Goal: Information Seeking & Learning: Find specific fact

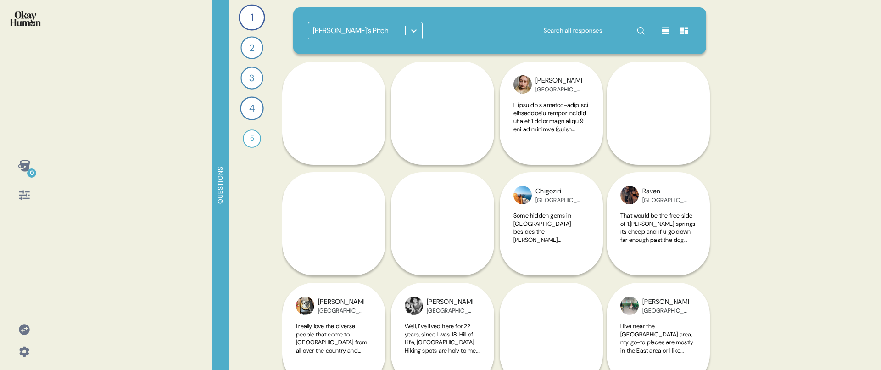
click at [30, 192] on icon at bounding box center [24, 195] width 13 height 13
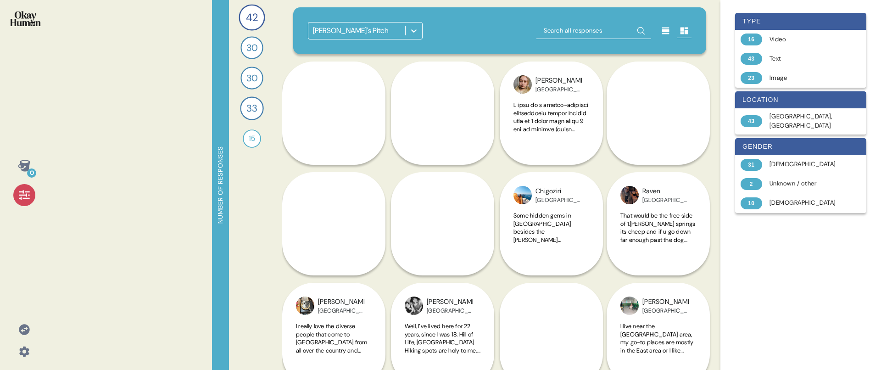
click at [30, 192] on icon at bounding box center [24, 195] width 13 height 13
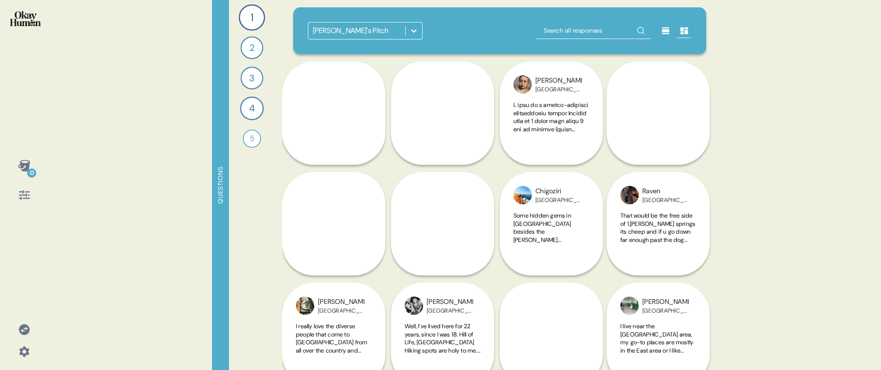
click at [264, 25] on div "1 What are the hidden gems that make [PERSON_NAME] feel like your [GEOGRAPHIC_D…" at bounding box center [252, 185] width 46 height 370
click at [254, 20] on div "1" at bounding box center [252, 17] width 26 height 26
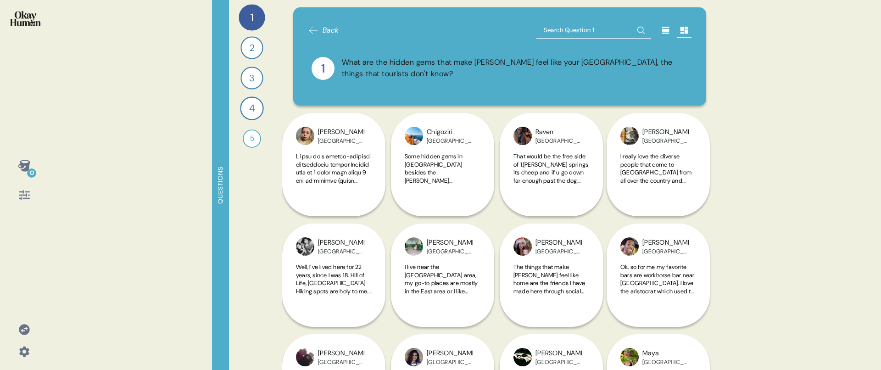
click at [666, 36] on div at bounding box center [666, 30] width 15 height 15
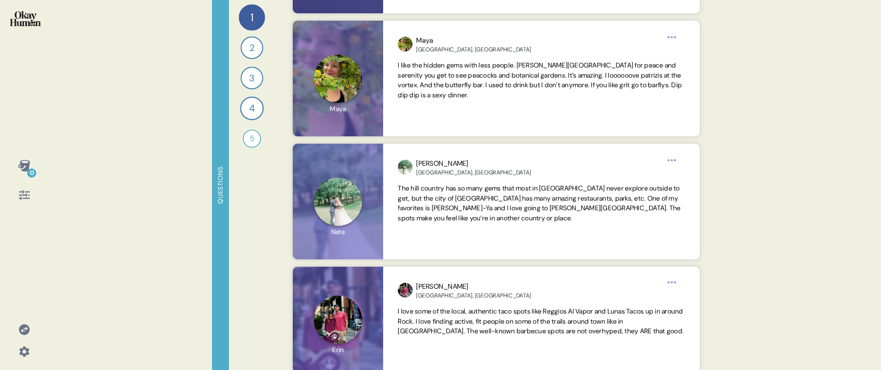
scroll to position [1796, 0]
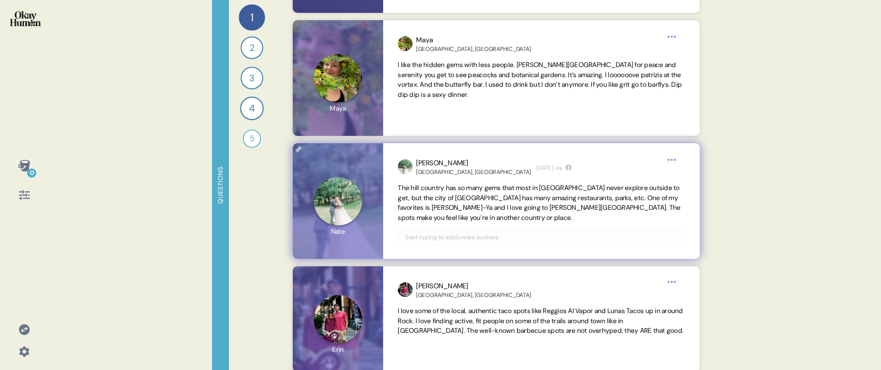
click at [518, 198] on span "The hill country has so many gems that most in [GEOGRAPHIC_DATA] never explore …" at bounding box center [539, 203] width 283 height 38
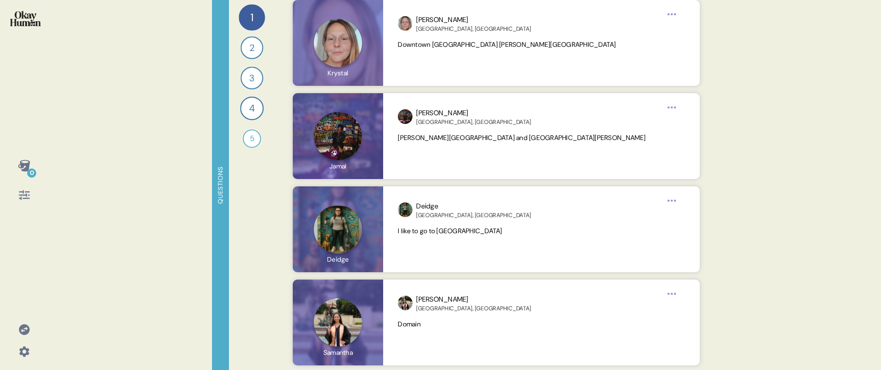
scroll to position [4742, 0]
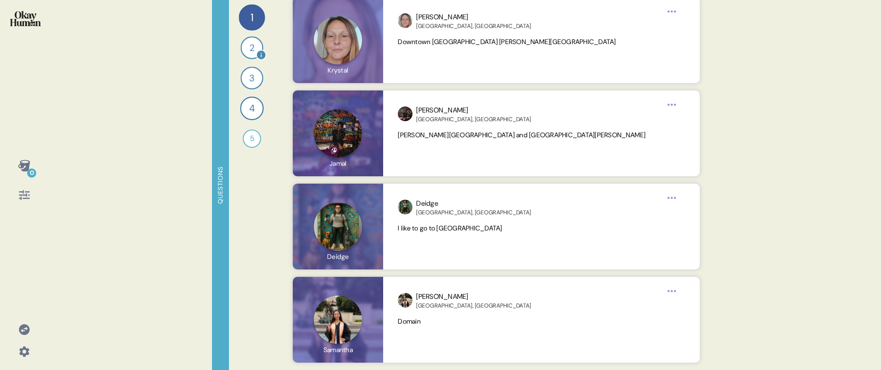
click at [250, 48] on div "2" at bounding box center [252, 47] width 22 height 22
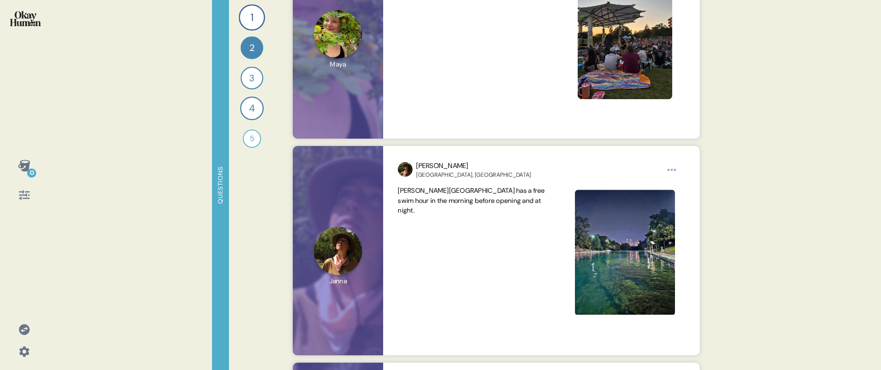
scroll to position [0, 0]
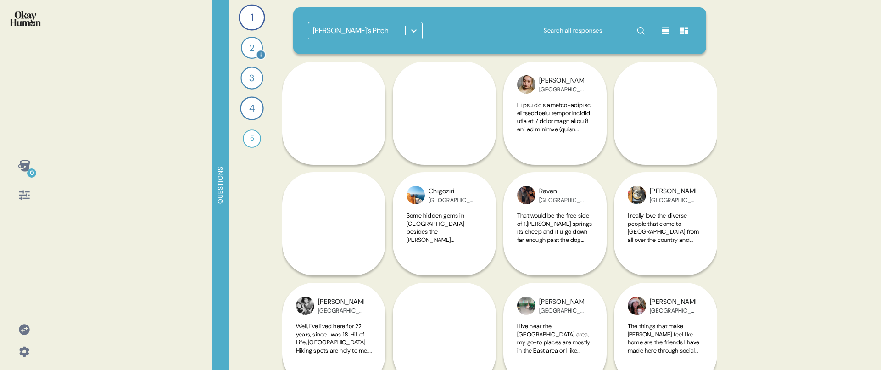
click at [248, 48] on div "2" at bounding box center [252, 48] width 22 height 22
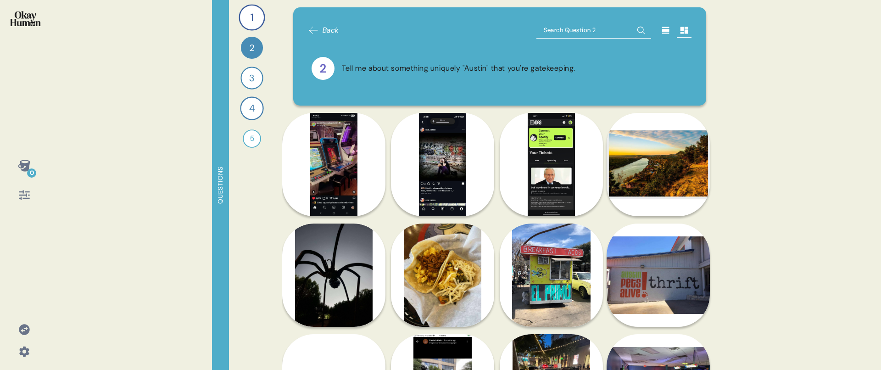
click at [660, 37] on div at bounding box center [666, 30] width 15 height 15
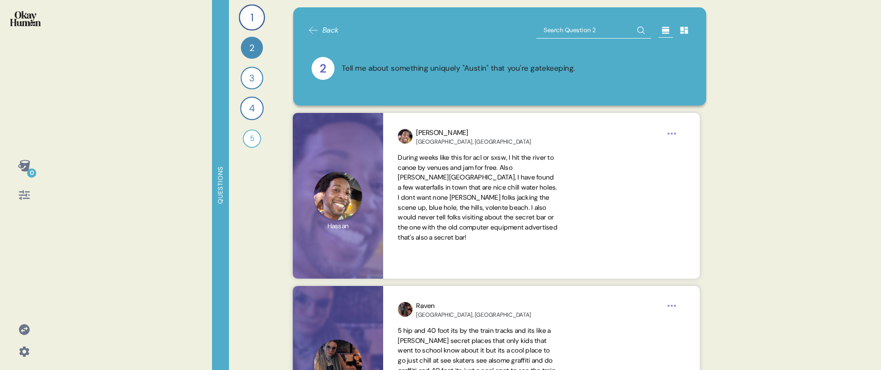
click at [681, 33] on icon at bounding box center [685, 30] width 8 height 7
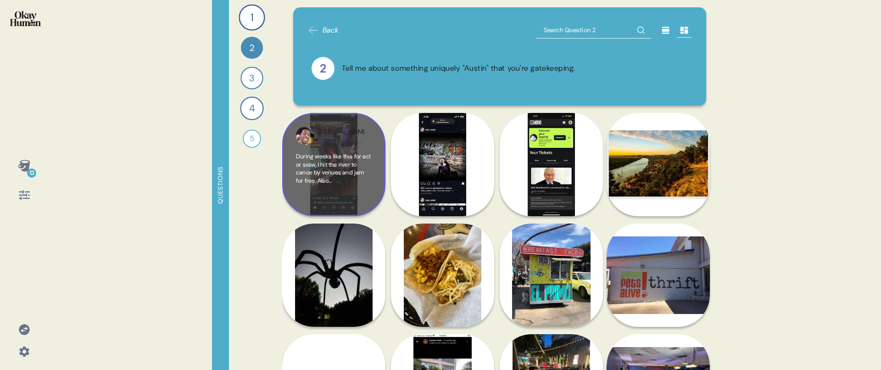
click at [353, 201] on div "During weeks like this for acl or sxsw, I hit the river to canoe by venues and …" at bounding box center [334, 177] width 76 height 50
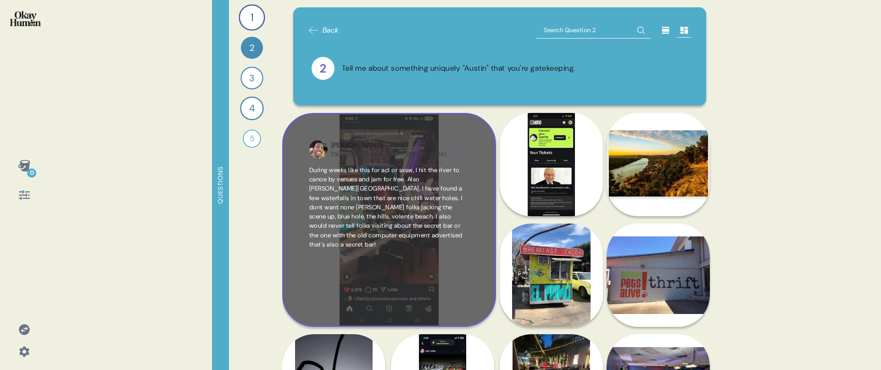
click at [388, 264] on div "During weeks like this for acl or sxsw, I hit the river to canoe by venues and …" at bounding box center [389, 233] width 160 height 134
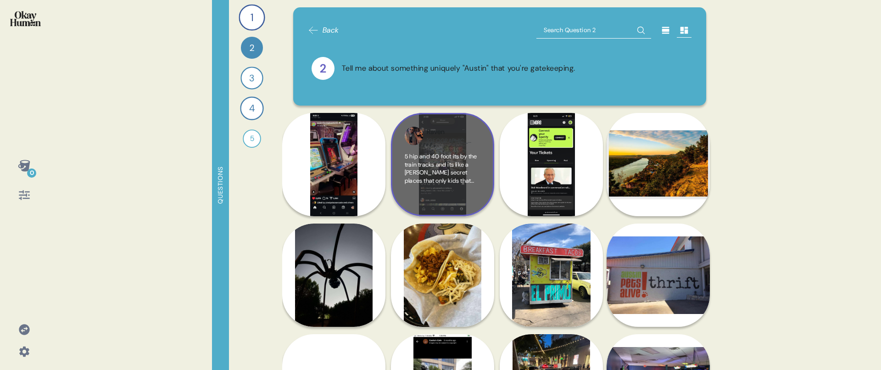
click at [471, 176] on span "5 hip and 40 foot its by the train tracks and its like a [PERSON_NAME] secret p…" at bounding box center [443, 212] width 76 height 121
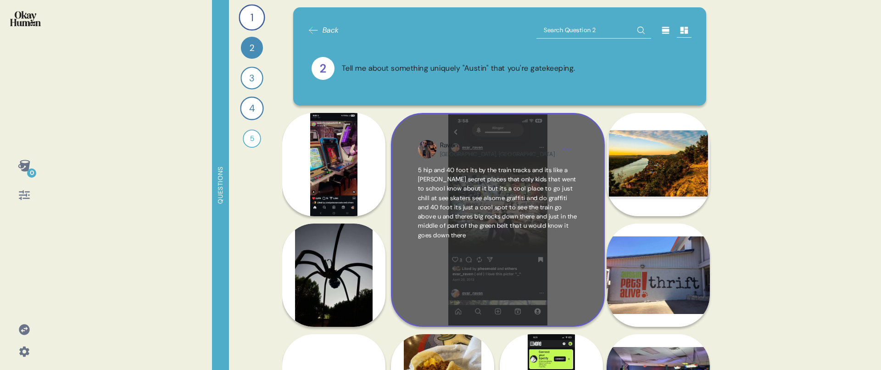
click at [447, 185] on span "5 hip and 40 foot its by the train tracks and its like a [PERSON_NAME] secret p…" at bounding box center [497, 202] width 159 height 73
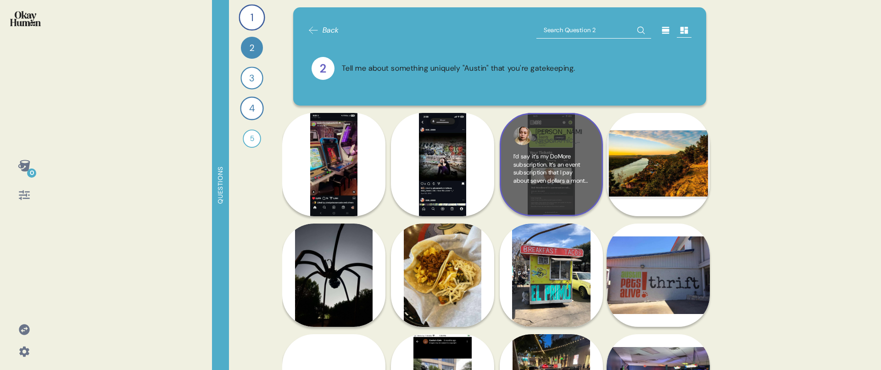
click at [557, 150] on div "Karol Austin, TX I’d say it’s my DoMore subscription. It’s an event subscriptio…" at bounding box center [551, 164] width 103 height 103
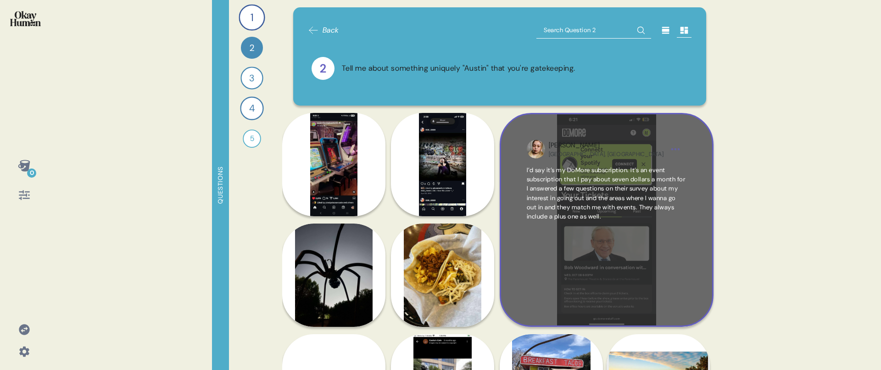
click at [628, 276] on div "I’d say it’s my DoMore subscription. It’s an event subscription that I pay abou…" at bounding box center [607, 233] width 160 height 134
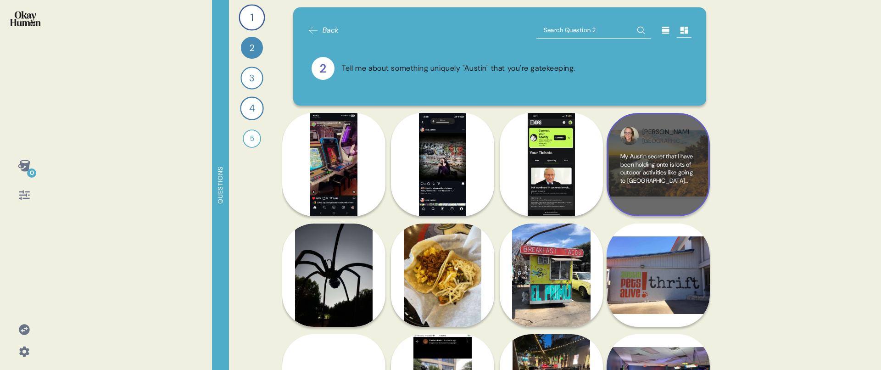
click at [625, 188] on div "My Austin secret that I have been holding onto is lots of outdoor activities li…" at bounding box center [659, 177] width 76 height 50
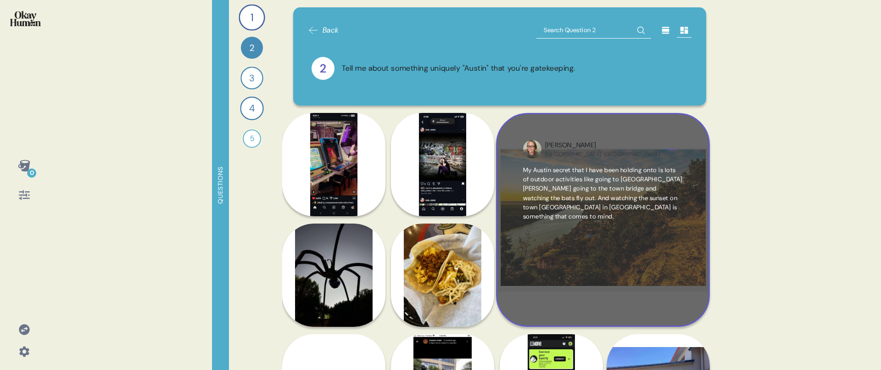
click at [644, 239] on div "My Austin secret that I have been holding onto is lots of outdoor activities li…" at bounding box center [603, 233] width 160 height 134
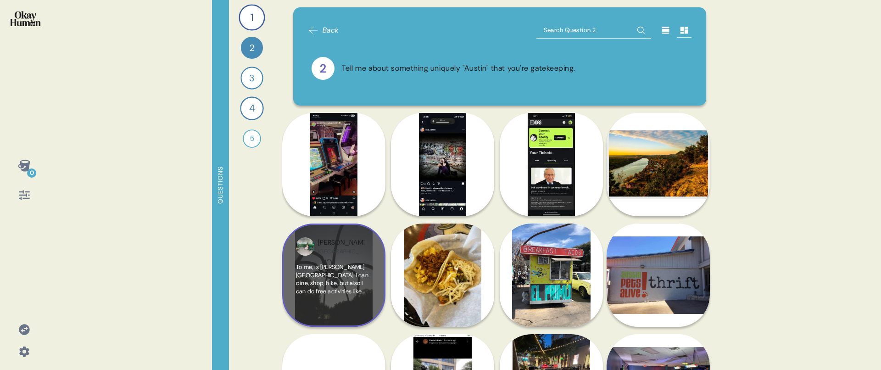
click at [334, 252] on div "[GEOGRAPHIC_DATA], [GEOGRAPHIC_DATA]" at bounding box center [341, 251] width 46 height 7
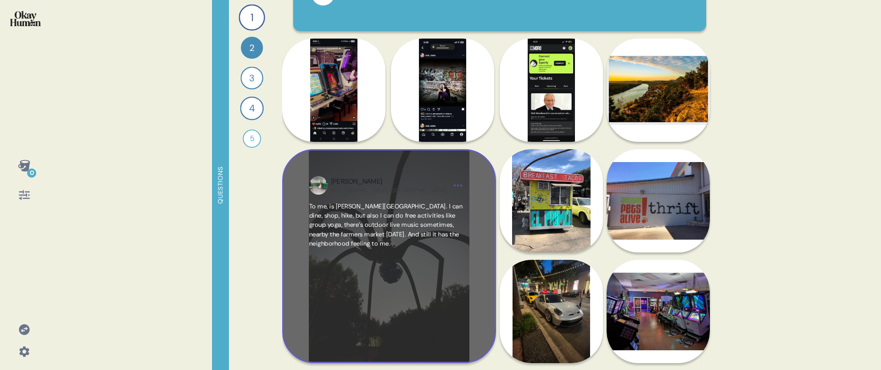
scroll to position [95, 0]
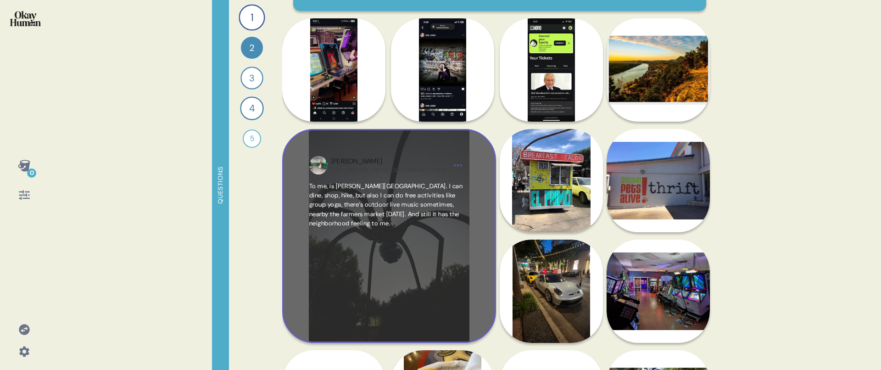
click at [401, 250] on div "To me, is [PERSON_NAME][GEOGRAPHIC_DATA]. I can dine, shop, hike, but also I ca…" at bounding box center [389, 249] width 160 height 134
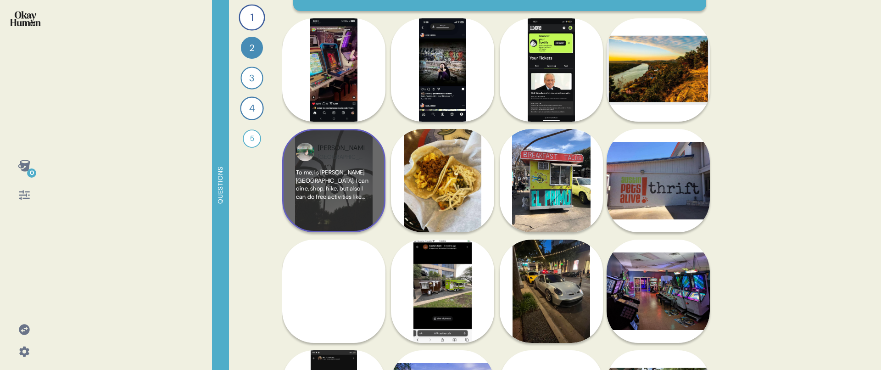
click at [375, 198] on div "Diana Austin, TX To me, is Mueller Lake park. I can dine, shop, hike, but also …" at bounding box center [333, 180] width 103 height 103
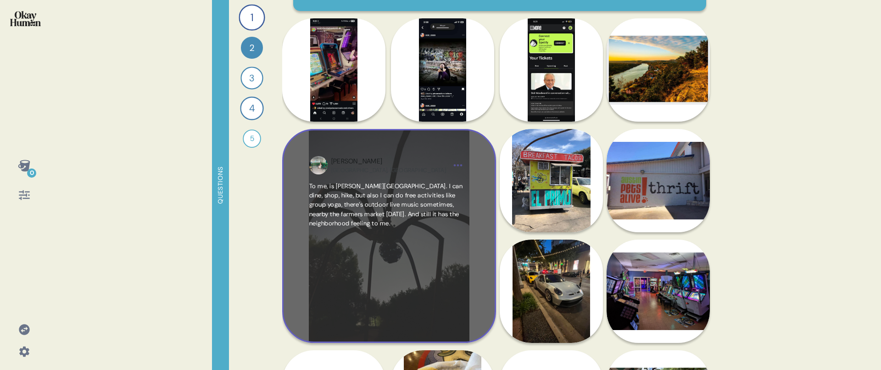
click at [378, 196] on span "To me, is [PERSON_NAME][GEOGRAPHIC_DATA]. I can dine, shop, hike, but also I ca…" at bounding box center [386, 204] width 154 height 45
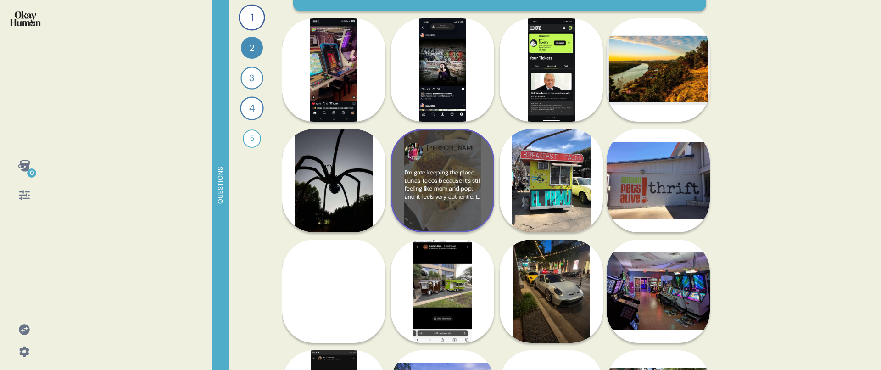
click at [436, 202] on div "I’m gate keeping the place Lunas Tacos because it’s still feeling like mom and …" at bounding box center [443, 193] width 76 height 50
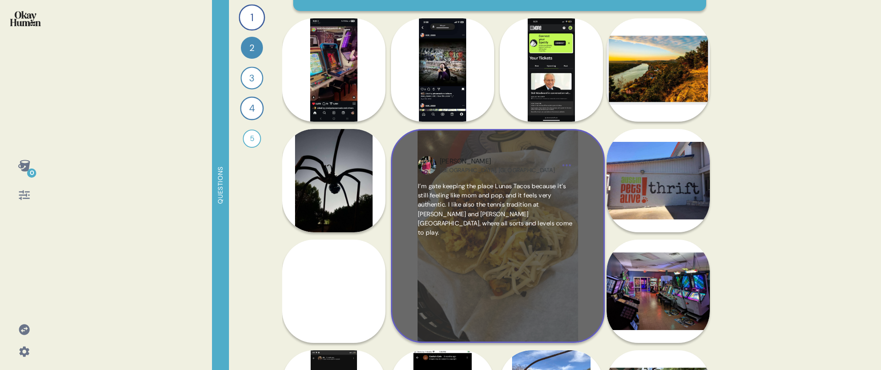
click at [430, 201] on span "I’m gate keeping the place Lunas Tacos because it’s still feeling like mom and …" at bounding box center [495, 209] width 155 height 54
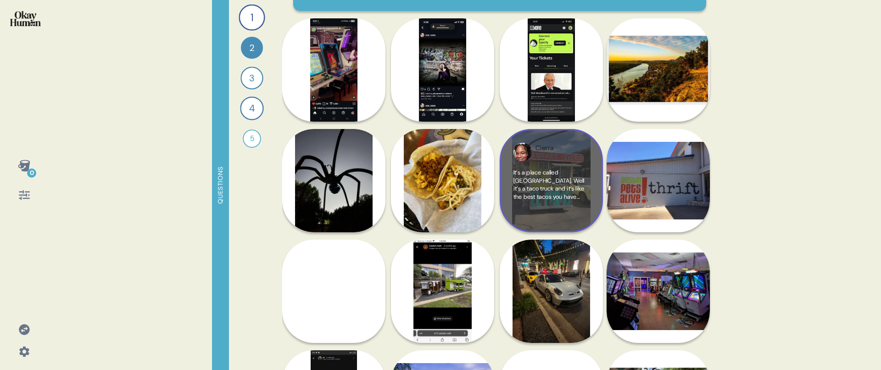
click at [524, 225] on div "Cierra Austin, TX It’s a place called El primo. Well it’s a taco truck and it’s…" at bounding box center [551, 180] width 103 height 103
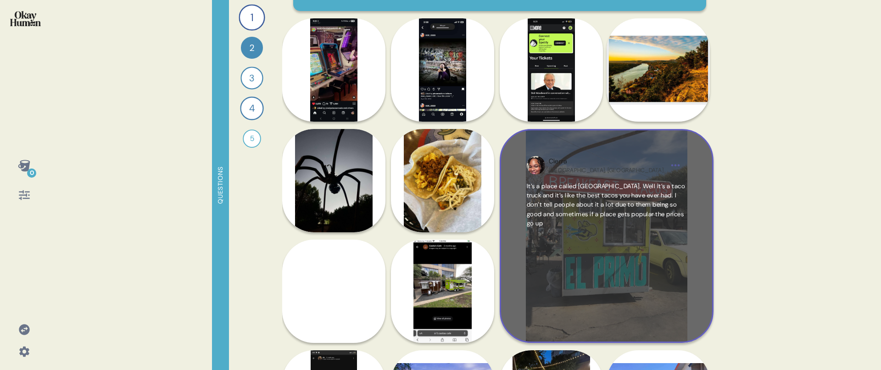
click at [579, 243] on div "It’s a place called [GEOGRAPHIC_DATA]. Well it’s a taco truck and it’s like the…" at bounding box center [607, 249] width 160 height 134
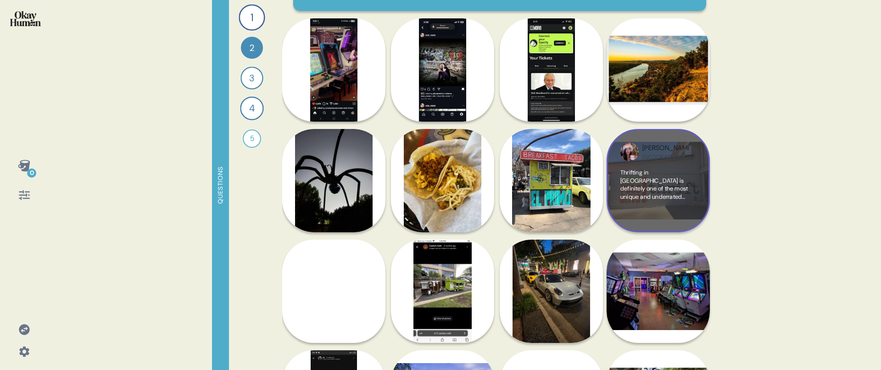
click at [657, 218] on div "Thrifting in [GEOGRAPHIC_DATA] is definitely one of the most unique and underra…" at bounding box center [659, 193] width 76 height 50
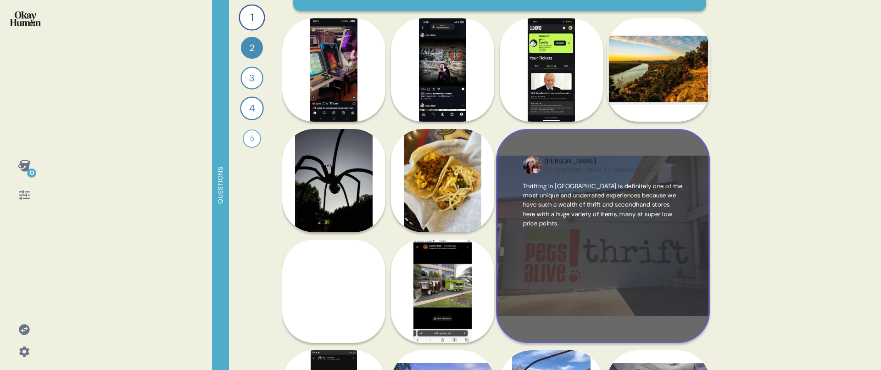
click at [653, 218] on span "Thrifting in [GEOGRAPHIC_DATA] is definitely one of the most unique and underra…" at bounding box center [603, 205] width 160 height 46
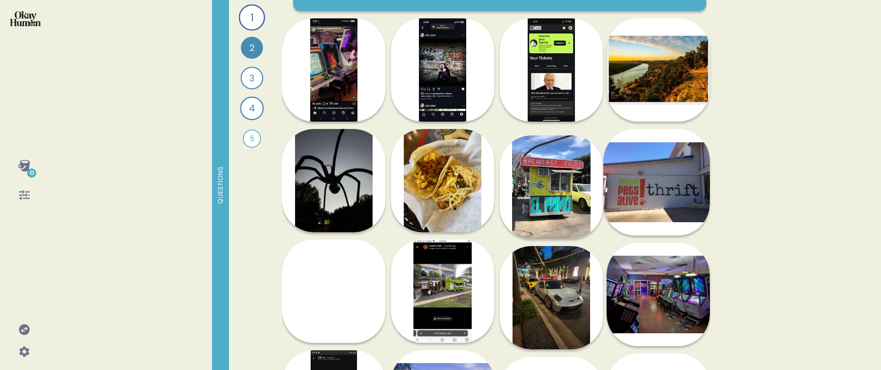
click at [275, 287] on div "Questions 1 What are the hidden gems that make Austin feel like your Austin, th…" at bounding box center [464, 185] width 505 height 370
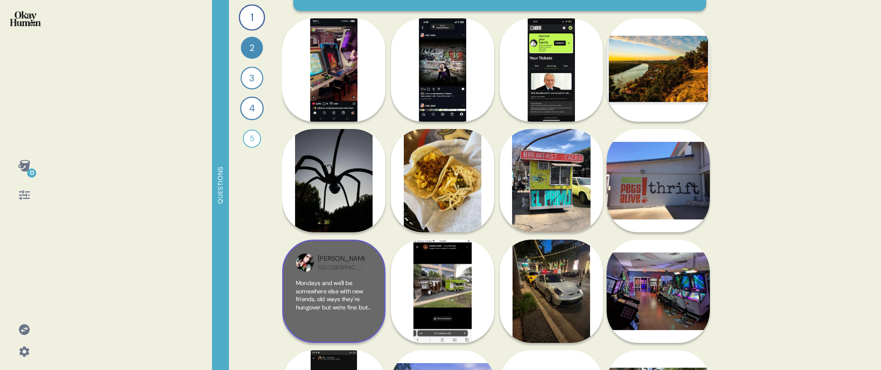
click at [295, 280] on div "Jennifer Austin, TX Mondays and we'll be somewhere else with new friends, old w…" at bounding box center [333, 291] width 103 height 103
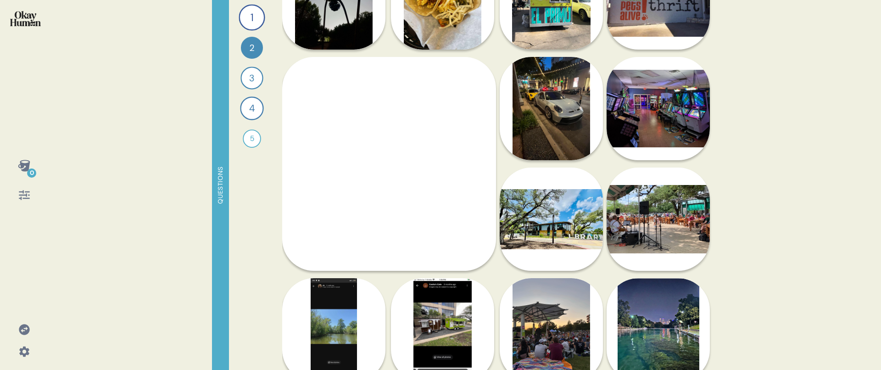
scroll to position [275, 0]
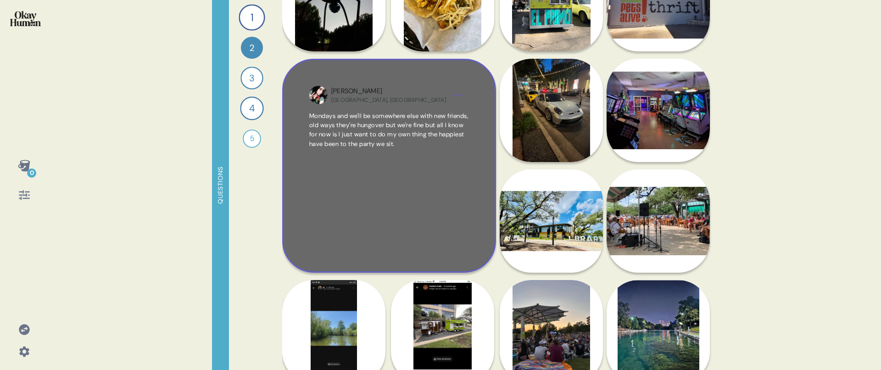
click at [413, 203] on div "Mondays and we'll be somewhere else with new friends, old ways they're hungover…" at bounding box center [389, 179] width 160 height 134
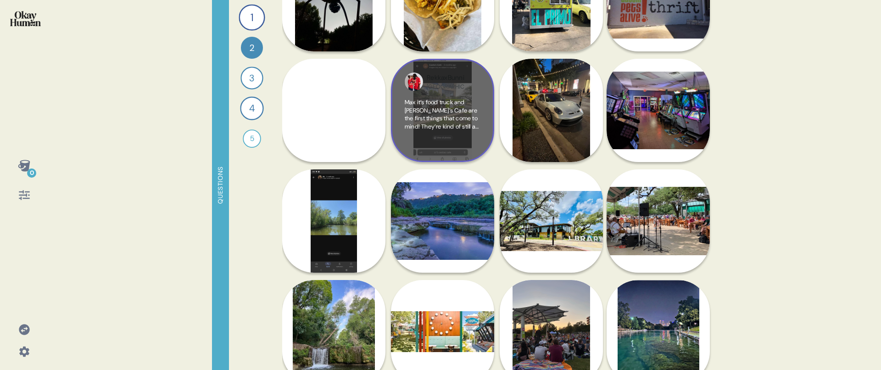
click at [458, 135] on div "Max it’s food truck and [PERSON_NAME]’s Cafe are the first things that come to …" at bounding box center [443, 123] width 76 height 50
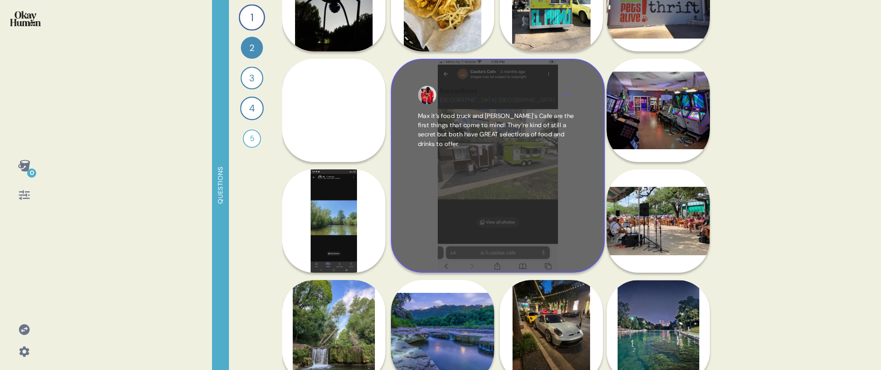
click at [487, 145] on span "Max it’s food truck and [PERSON_NAME]’s Cafe are the first things that come to …" at bounding box center [498, 130] width 160 height 37
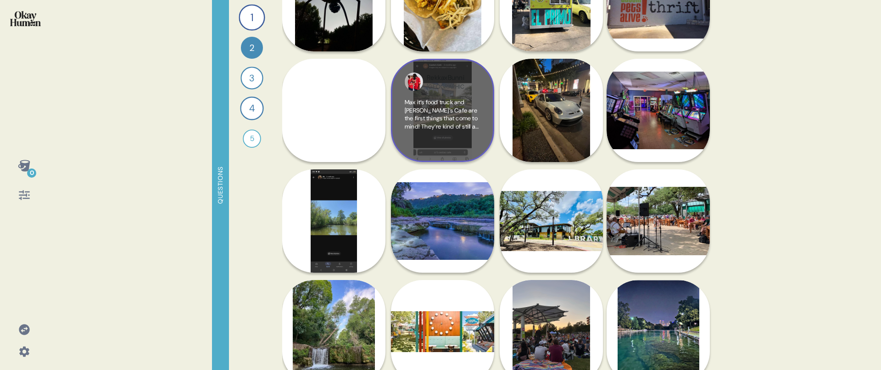
click at [483, 145] on div "RekkaxBunni Austin, TX Max it’s food truck and Casita’s Cafe are the first thin…" at bounding box center [442, 110] width 103 height 103
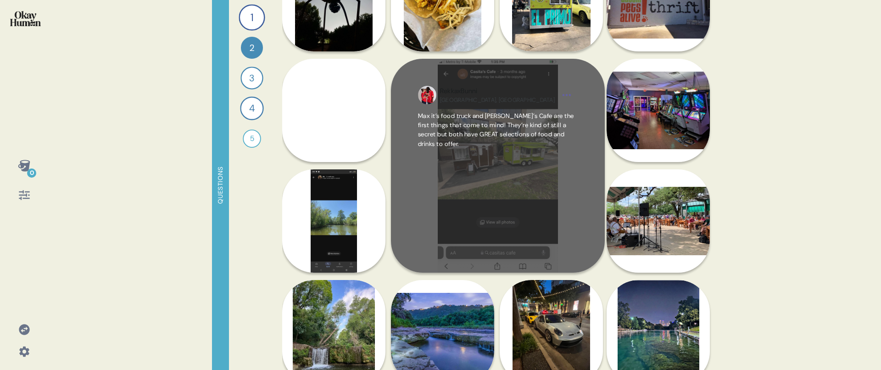
click at [550, 209] on div "Max it’s food truck and [PERSON_NAME]’s Cafe are the first things that come to …" at bounding box center [498, 179] width 160 height 134
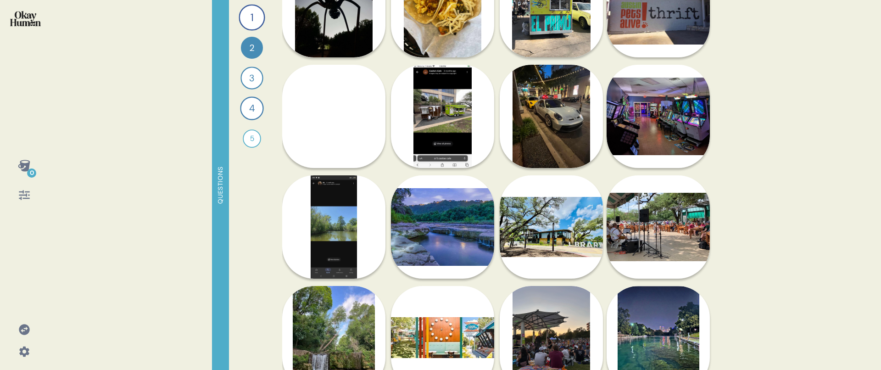
scroll to position [236, 0]
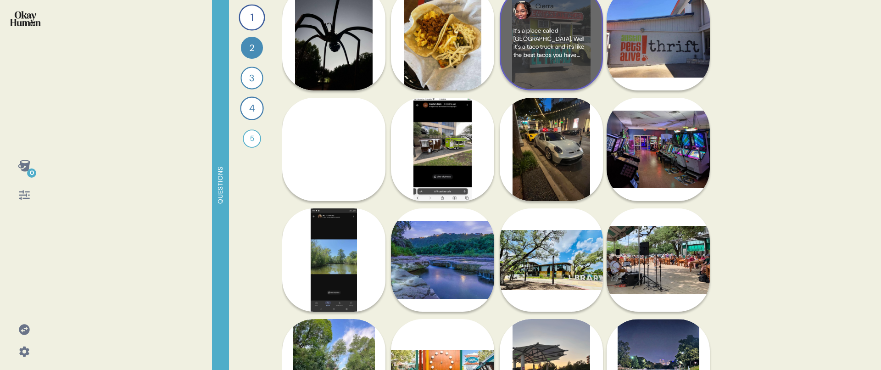
click at [550, 43] on span "It’s a place called [GEOGRAPHIC_DATA]. Well it’s a taco truck and it’s like the…" at bounding box center [549, 63] width 71 height 72
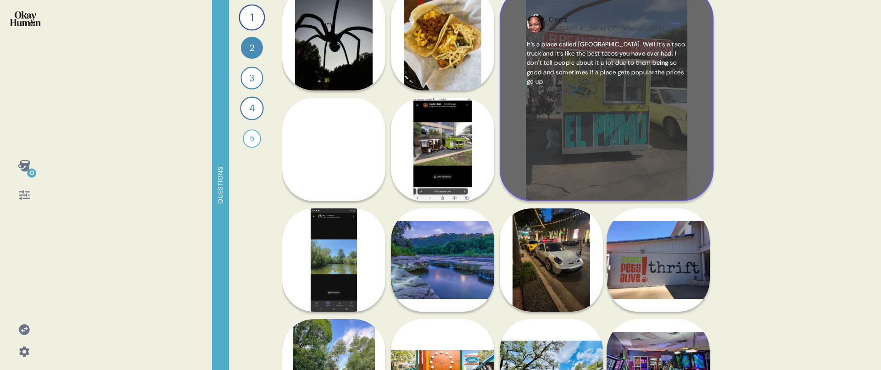
click at [550, 43] on span "It’s a place called [GEOGRAPHIC_DATA]. Well it’s a taco truck and it’s like the…" at bounding box center [606, 62] width 159 height 45
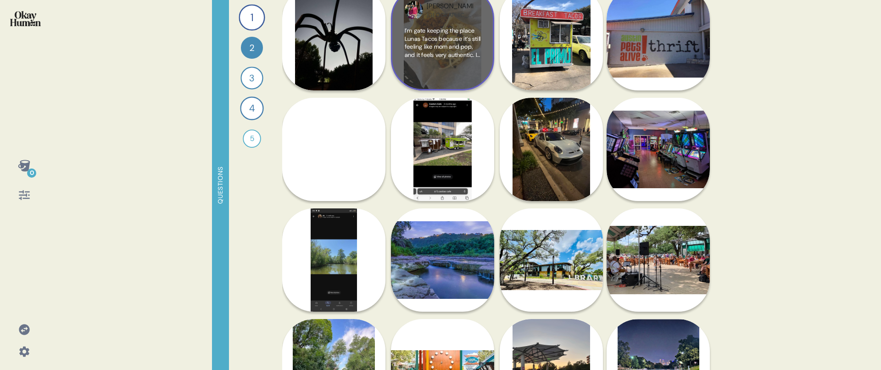
click at [453, 38] on span "I’m gate keeping the place Lunas Tacos because it’s still feeling like mom and …" at bounding box center [443, 67] width 76 height 80
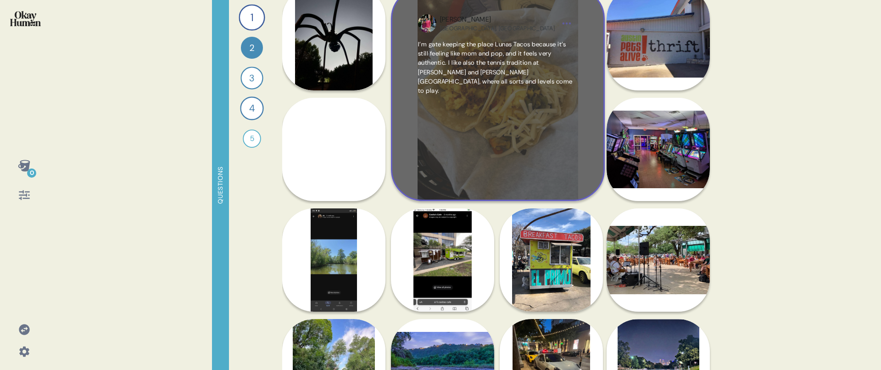
click at [449, 40] on span "I’m gate keeping the place Lunas Tacos because it’s still feeling like mom and …" at bounding box center [498, 68] width 160 height 56
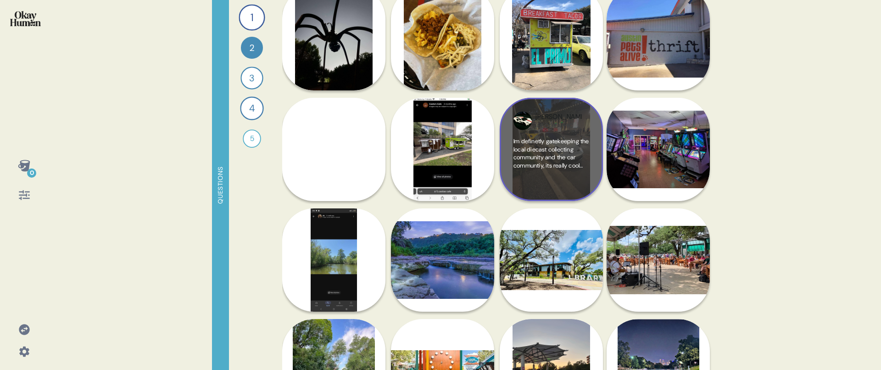
click at [546, 144] on span "Im definetly gatekeeping the local diecast collecting community and the car com…" at bounding box center [552, 161] width 76 height 48
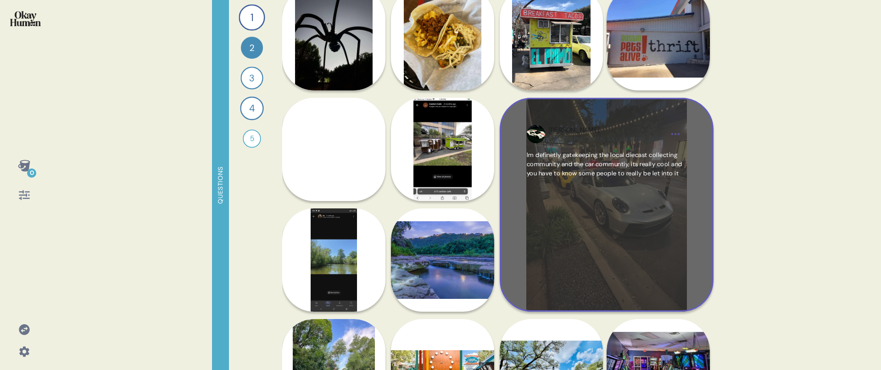
click at [622, 270] on div "Im definetly gatekeeping the local diecast collecting community and the car com…" at bounding box center [607, 218] width 160 height 134
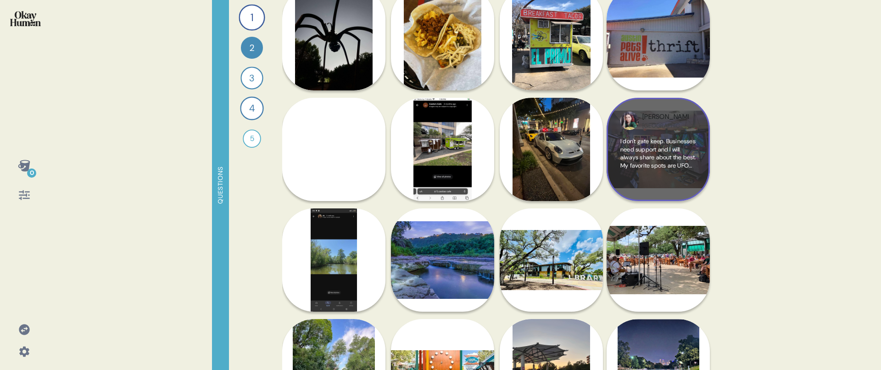
click at [665, 180] on div "I don't gate keep. Businesses need support and I will always share about the be…" at bounding box center [659, 162] width 76 height 50
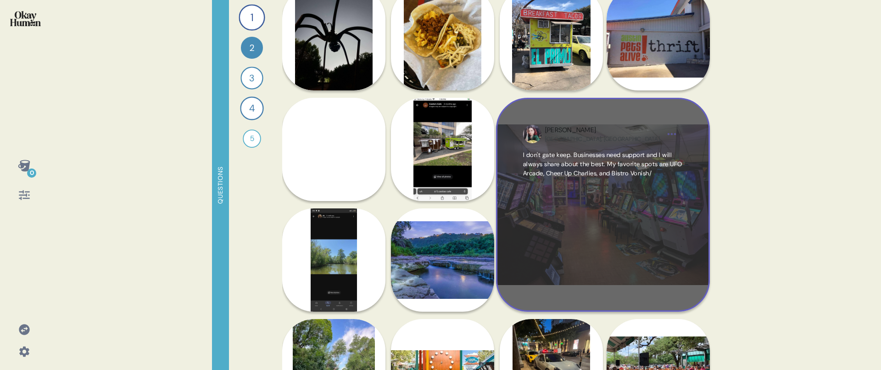
click at [638, 179] on span "I don't gate keep. Businesses need support and I will always share about the be…" at bounding box center [603, 165] width 160 height 28
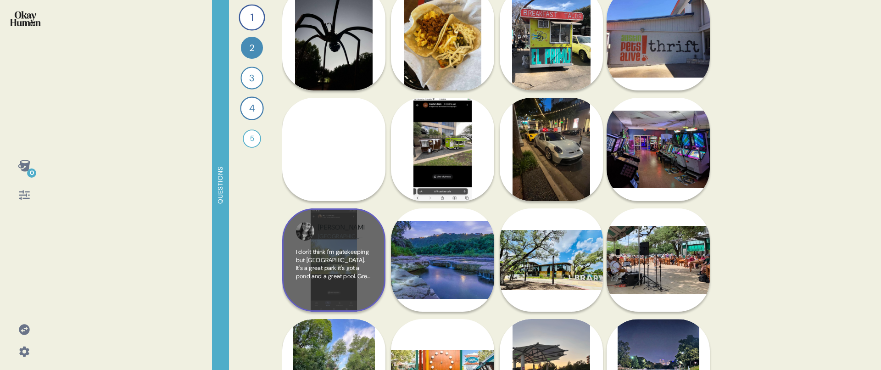
click at [370, 283] on div "I don't think I'm gatekeeping but [GEOGRAPHIC_DATA]. It's a great park it's got…" at bounding box center [334, 273] width 76 height 50
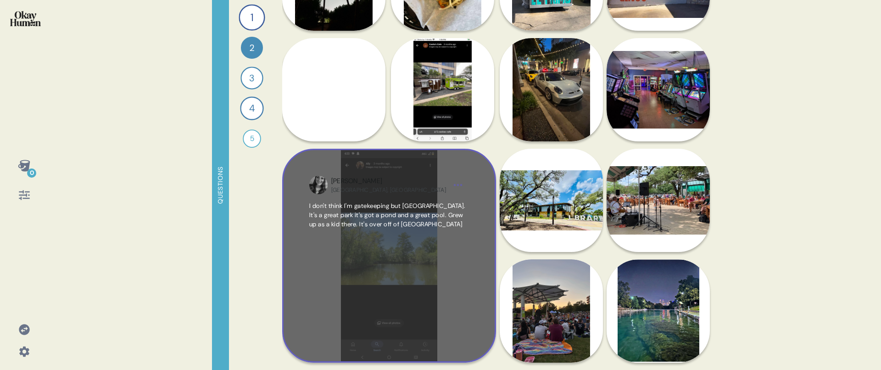
scroll to position [325, 0]
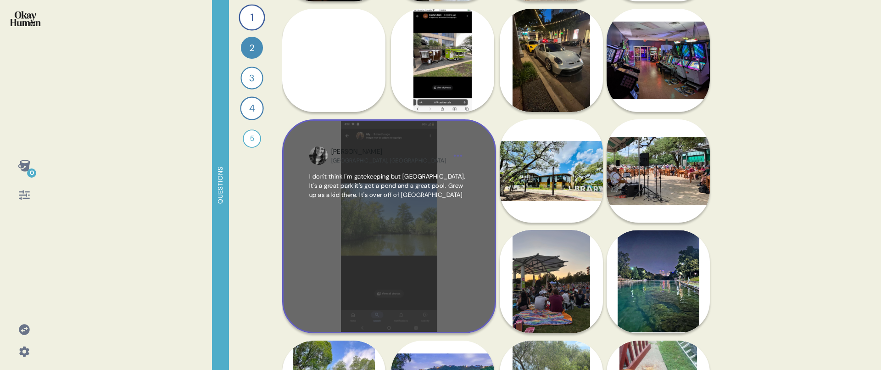
click at [372, 267] on div "I don't think I'm gatekeeping but [GEOGRAPHIC_DATA]. It's a great park it's got…" at bounding box center [389, 239] width 160 height 134
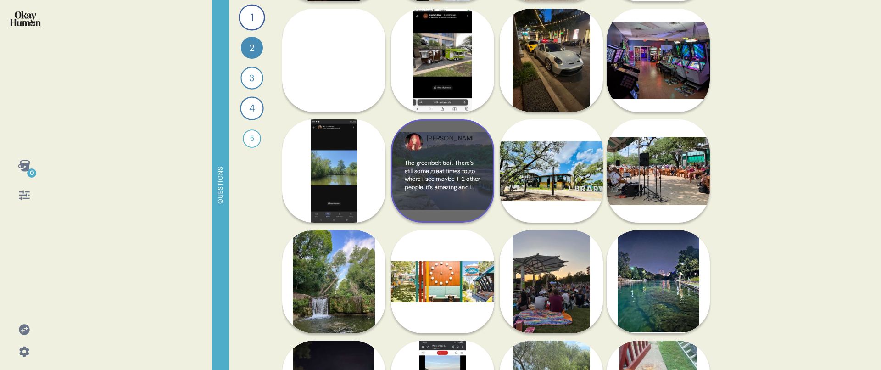
click at [429, 217] on div "Laura Austin, TX The greenbelt trail. There’s still some great times to go wher…" at bounding box center [442, 170] width 103 height 103
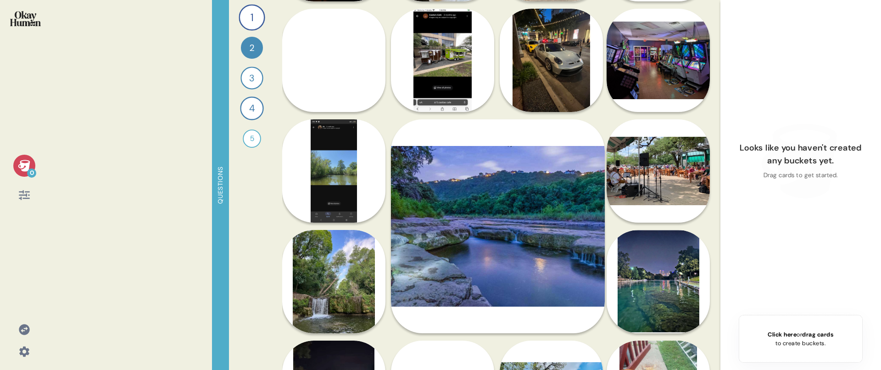
click at [34, 162] on div "0" at bounding box center [24, 166] width 22 height 22
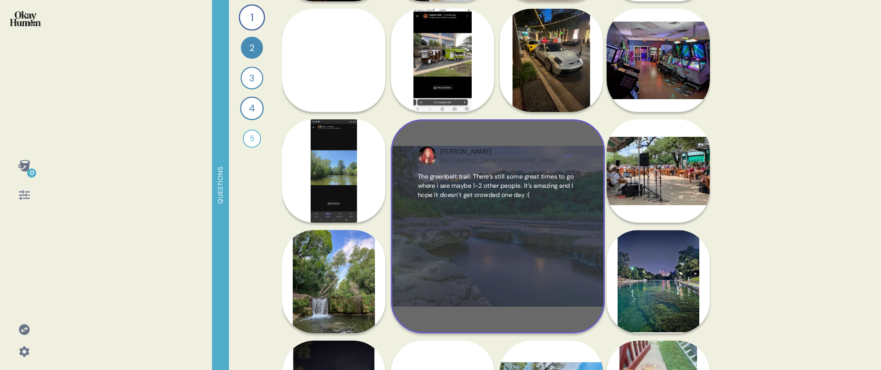
click at [552, 213] on div "The greenbelt trail. There’s still some great times to go where i see maybe 1-2…" at bounding box center [498, 239] width 160 height 134
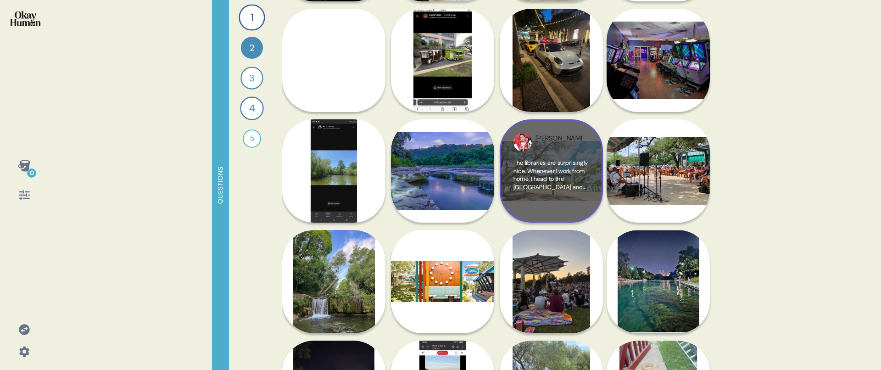
click at [544, 196] on div "The libraries are surprisingly nice. Whenever I work from home, I head to the […" at bounding box center [552, 184] width 76 height 50
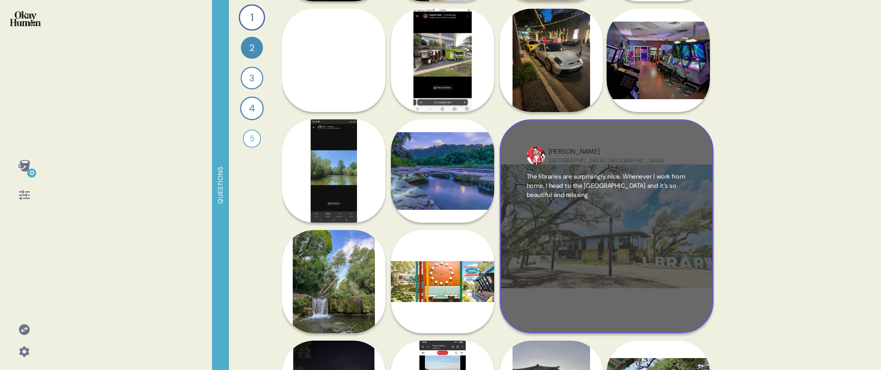
click at [544, 196] on span "The libraries are surprisingly nice. Whenever I work from home, I head to the […" at bounding box center [606, 186] width 159 height 27
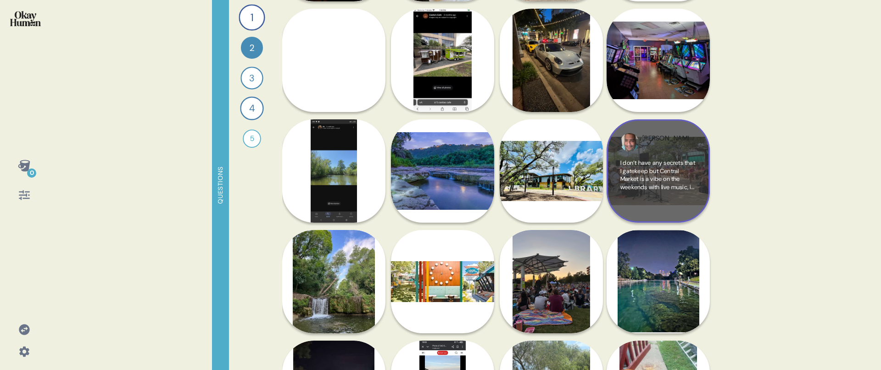
click at [621, 206] on div "I don’t have any secrets that I gatekeep but Central Market is a vibe on the we…" at bounding box center [659, 184] width 76 height 50
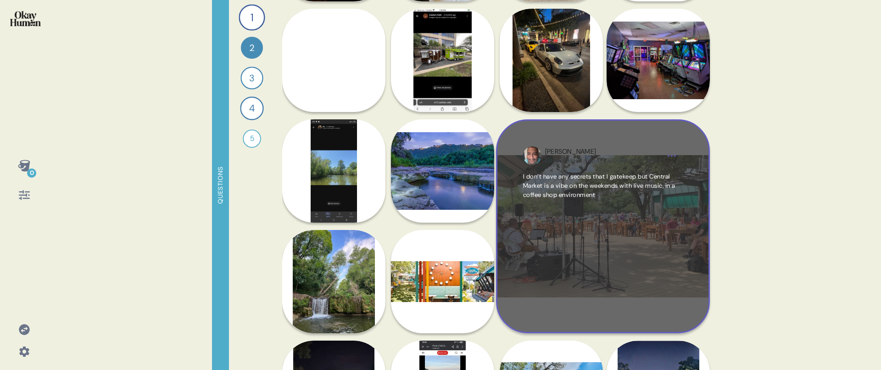
click at [615, 211] on div "I don’t have any secrets that I gatekeep but Central Market is a vibe on the we…" at bounding box center [603, 239] width 160 height 134
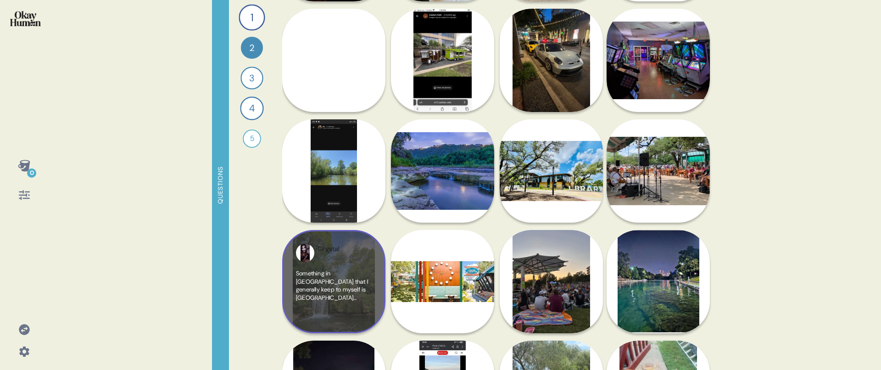
click at [363, 265] on div "Crystal Austin, TX Something in Austin that I generally keep to myself is st Ed…" at bounding box center [333, 281] width 103 height 103
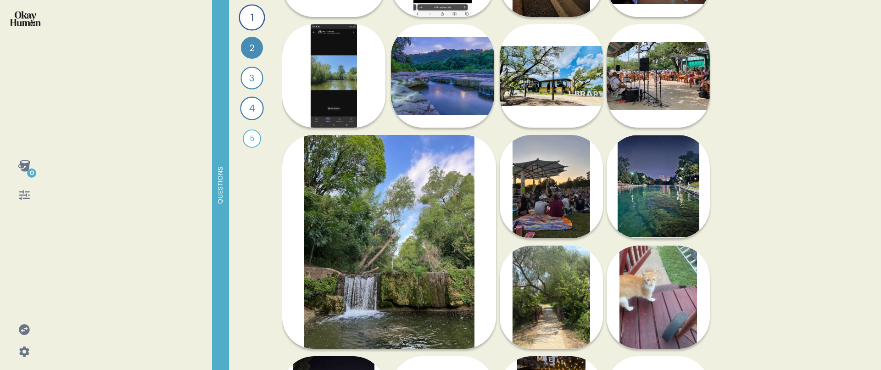
scroll to position [427, 0]
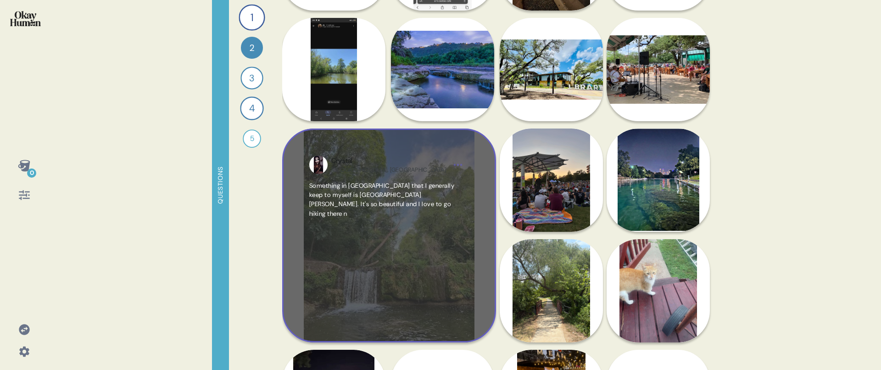
click at [345, 317] on div "Crystal Austin, TX Something in Austin that I generally keep to myself is st Ed…" at bounding box center [389, 236] width 214 height 214
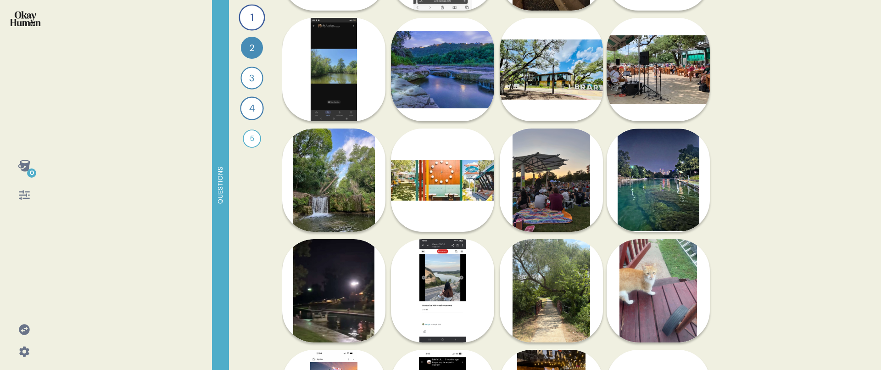
click at [495, 169] on div "Diana Austin, TX To me, is Mueller Lake park. I can dine, shop, hike, but also …" at bounding box center [499, 73] width 435 height 774
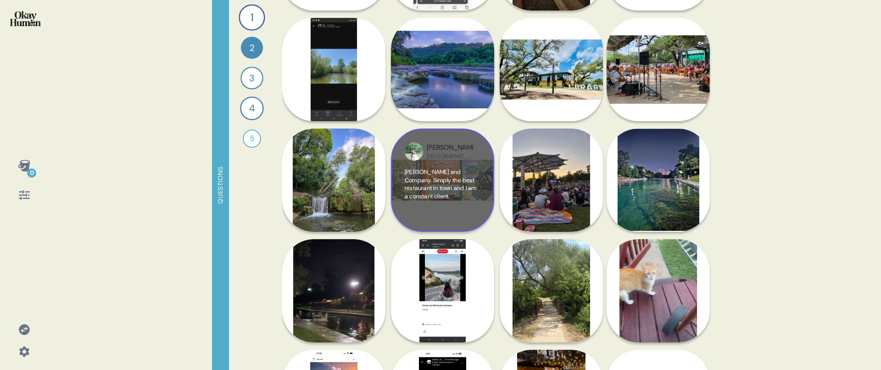
click at [482, 173] on div "Nate Austin, TX Sawyer and Company. Simply the best restaurant in town and I am…" at bounding box center [442, 180] width 103 height 103
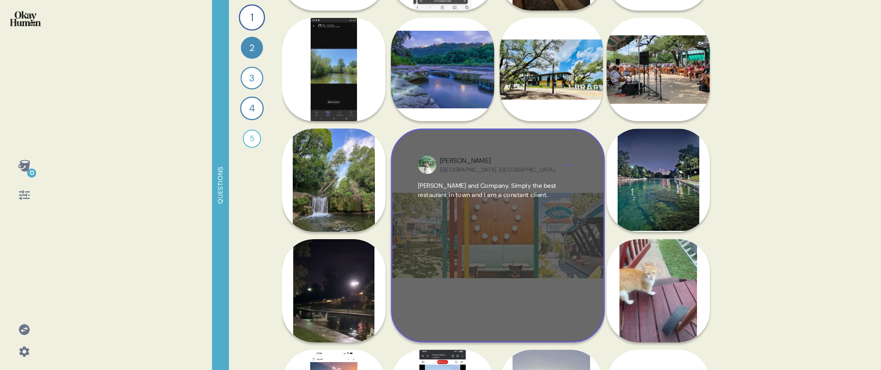
click at [482, 173] on div "Nate Austin, TX" at bounding box center [498, 164] width 116 height 17
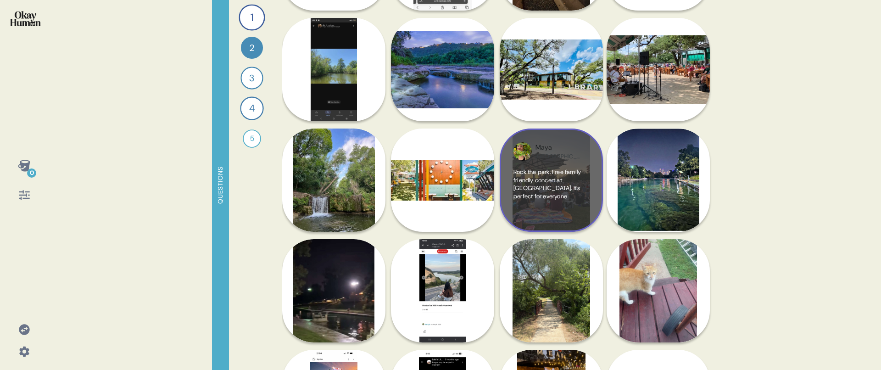
click at [566, 173] on span "Rock the park. Free family friendly concert at [GEOGRAPHIC_DATA]. It’s perfect …" at bounding box center [547, 184] width 67 height 32
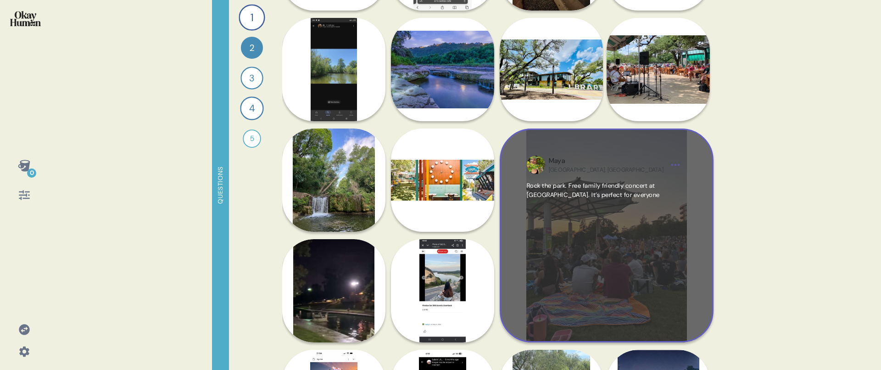
click at [562, 173] on div "[GEOGRAPHIC_DATA], [GEOGRAPHIC_DATA]" at bounding box center [606, 169] width 115 height 7
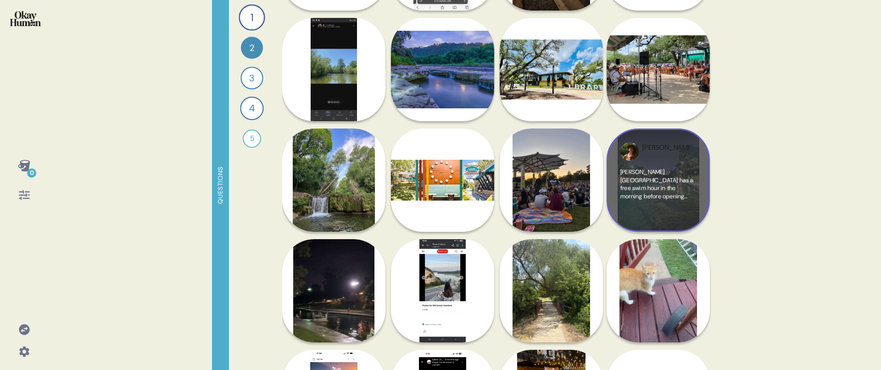
click at [658, 182] on span "[PERSON_NAME][GEOGRAPHIC_DATA] has a free swim hour in the morning before openi…" at bounding box center [657, 188] width 73 height 40
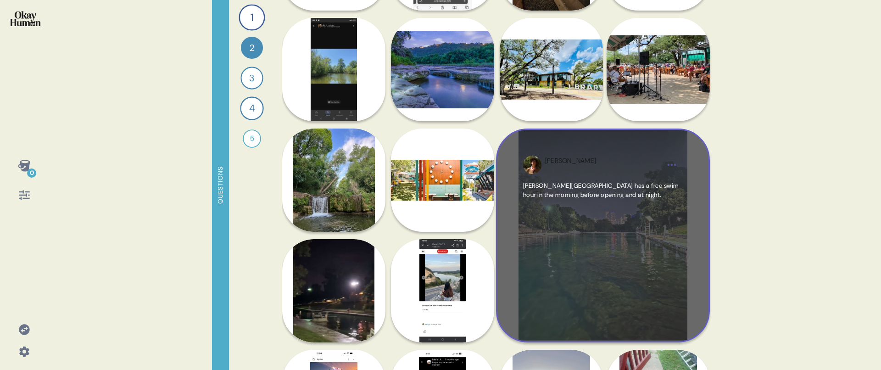
click at [692, 196] on div "Janna Austin, TX Barton springs has a free swim hour in the morning before open…" at bounding box center [603, 236] width 214 height 214
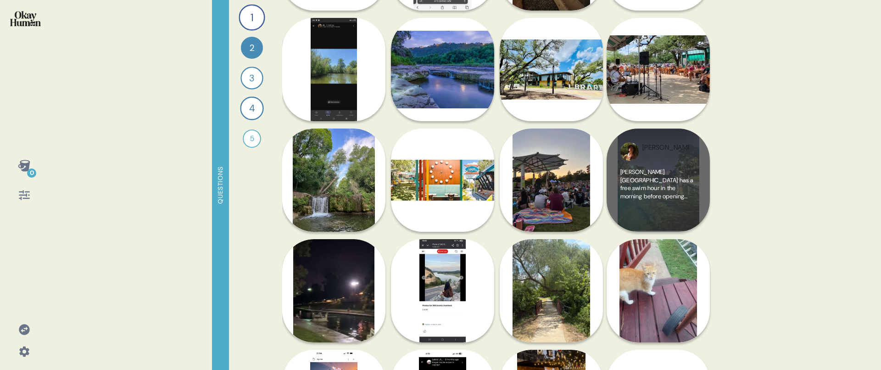
click at [654, 205] on div "[PERSON_NAME][GEOGRAPHIC_DATA] has a free swim hour in the morning before openi…" at bounding box center [659, 193] width 76 height 50
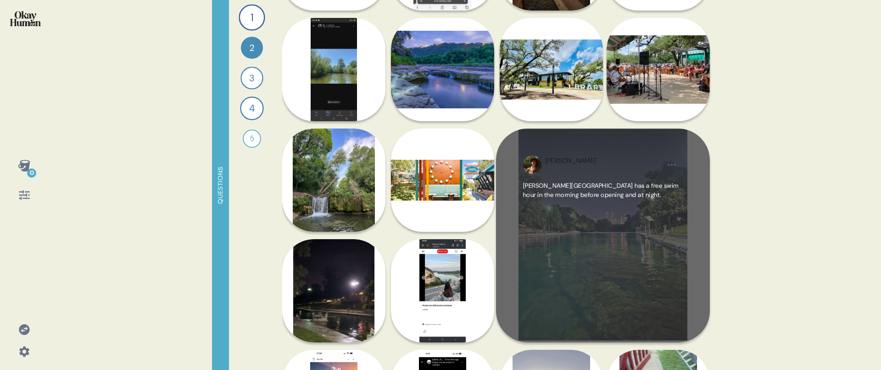
click at [668, 169] on html "0 Questions 1 What are the hidden gems that make Austin feel like your Austin, …" at bounding box center [440, 185] width 881 height 370
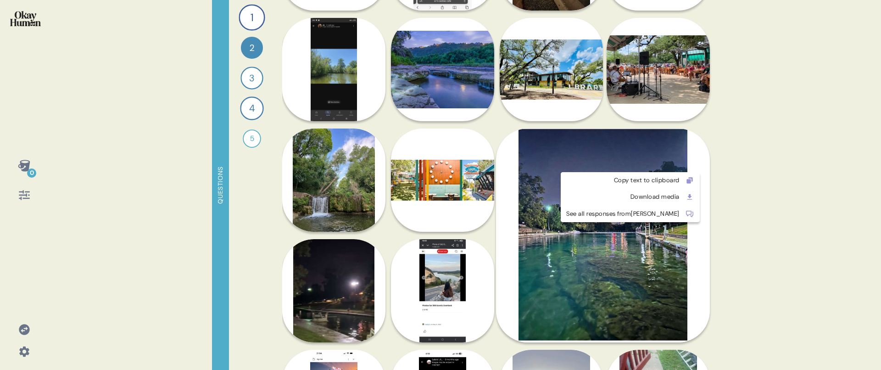
click at [652, 151] on html "0 Questions 1 What are the hidden gems that make Austin feel like your Austin, …" at bounding box center [440, 185] width 881 height 370
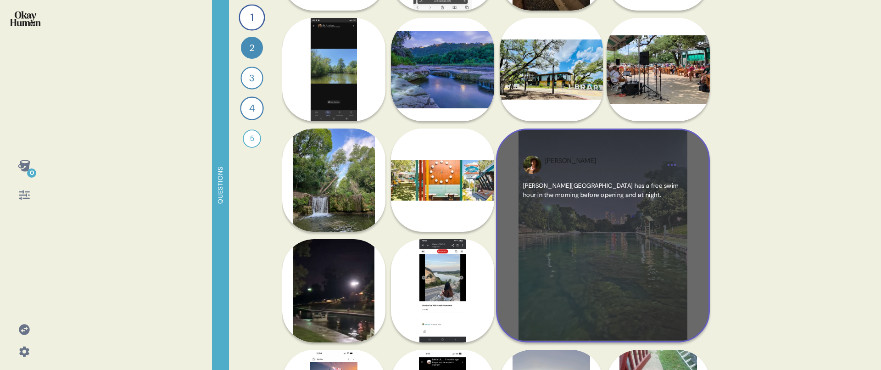
click at [610, 148] on div "Janna Austin, TX Barton springs has a free swim hour in the morning before open…" at bounding box center [603, 236] width 214 height 214
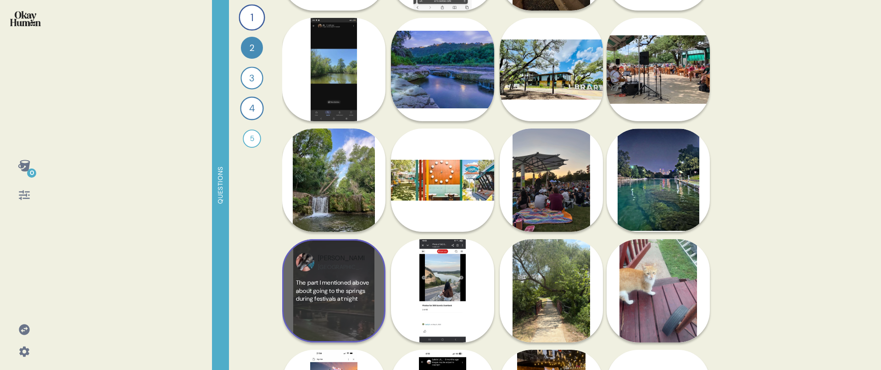
click at [370, 260] on div "Nikki Austin, TX" at bounding box center [334, 262] width 76 height 18
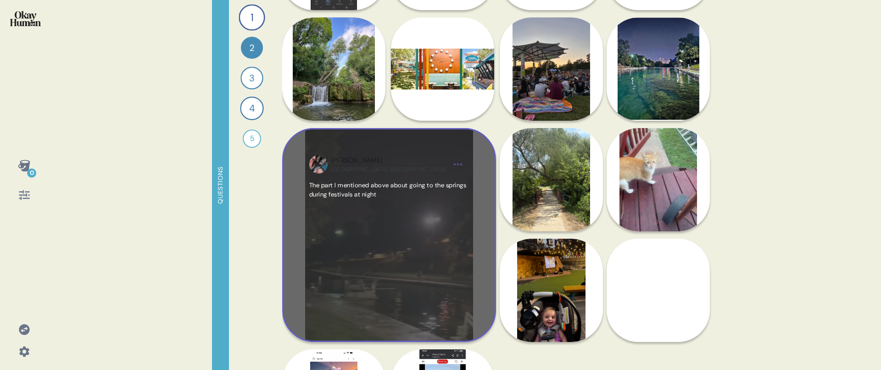
scroll to position [545, 0]
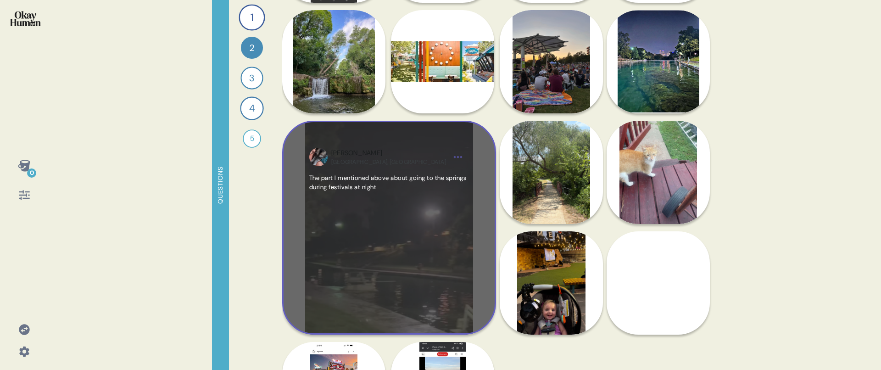
click at [480, 317] on div "Nikki Austin, TX The part I mentioned above about going to the springs during f…" at bounding box center [389, 228] width 214 height 214
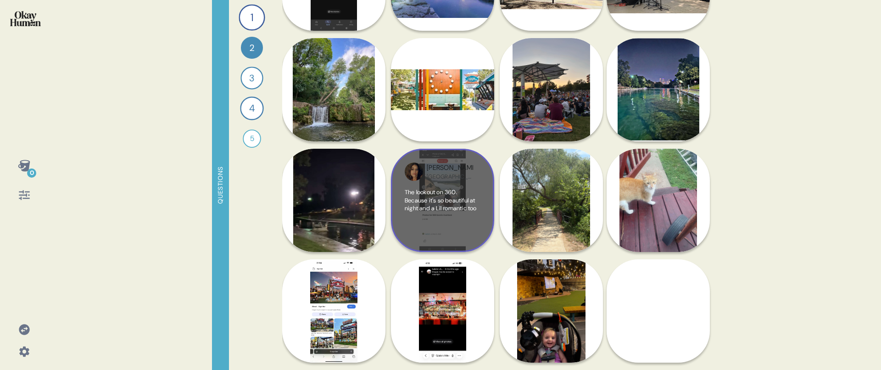
click at [462, 241] on div "Jossy Austin, TX The lookout on 360. Because it's so beautiful at night and a L…" at bounding box center [442, 200] width 103 height 103
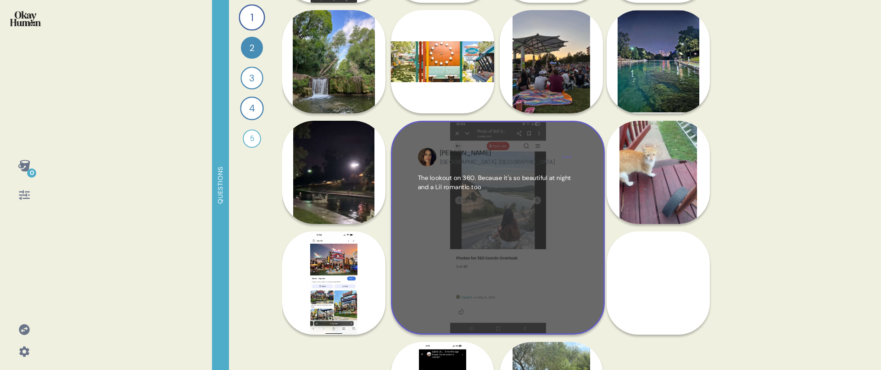
click at [480, 256] on div "The lookout on 360. Because it's so beautiful at night and a Lil romantic too" at bounding box center [498, 240] width 160 height 134
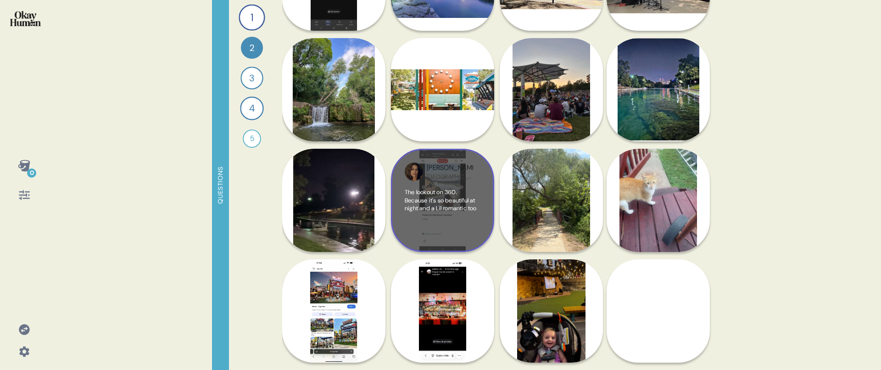
click at [483, 234] on div "Jossy Austin, TX The lookout on 360. Because it's so beautiful at night and a L…" at bounding box center [442, 200] width 103 height 103
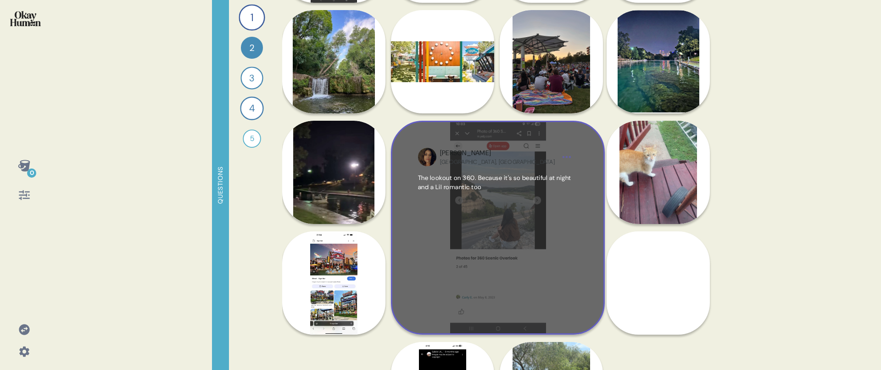
click at [483, 234] on div "The lookout on 360. Because it's so beautiful at night and a Lil romantic too" at bounding box center [498, 240] width 160 height 134
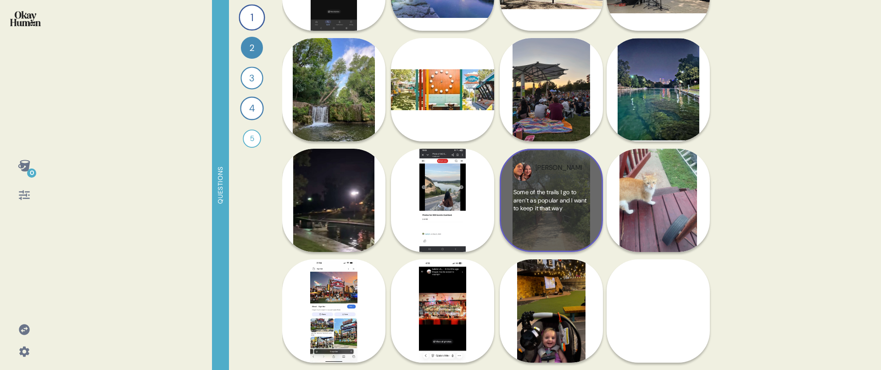
click at [564, 229] on div "Some of the trails I go to aren’t as popular and I want to keep it that way" at bounding box center [552, 213] width 76 height 50
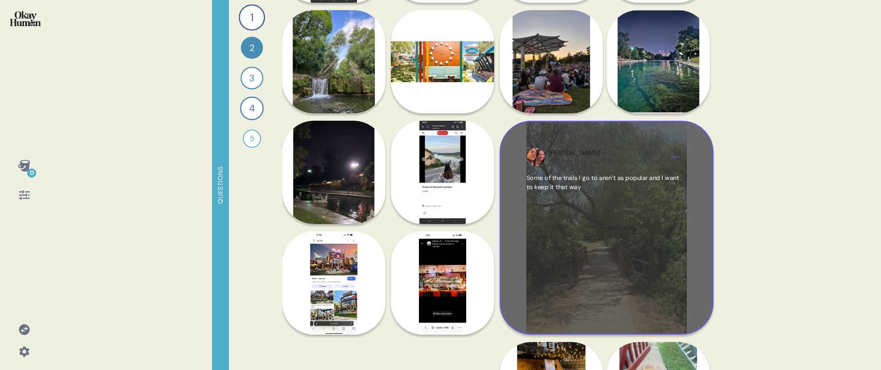
click at [564, 229] on div "Some of the trails I go to aren’t as popular and I want to keep it that way" at bounding box center [607, 240] width 160 height 134
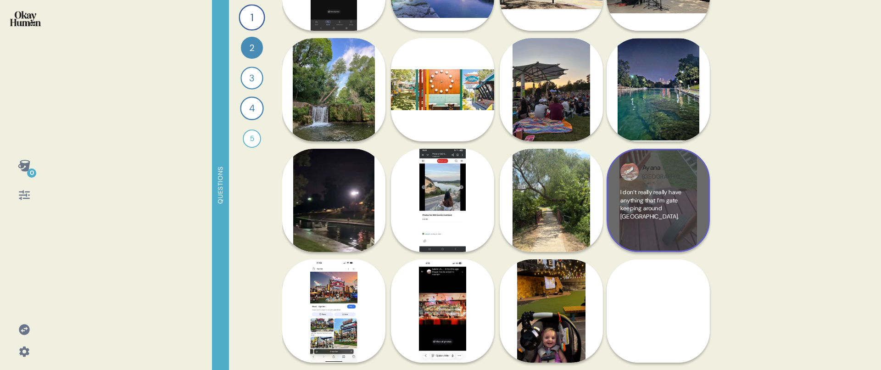
click at [673, 214] on div "I don’t really really have anything that I’m gate keeping around [GEOGRAPHIC_DA…" at bounding box center [659, 213] width 76 height 50
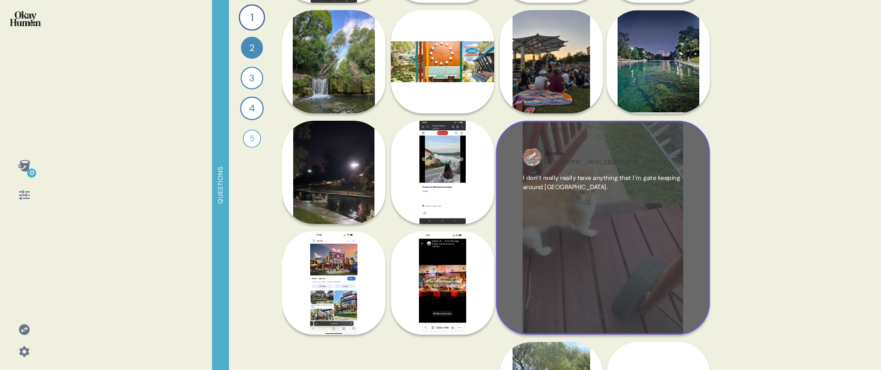
click at [640, 239] on div "I don’t really really have anything that I’m gate keeping around [GEOGRAPHIC_DA…" at bounding box center [603, 240] width 160 height 134
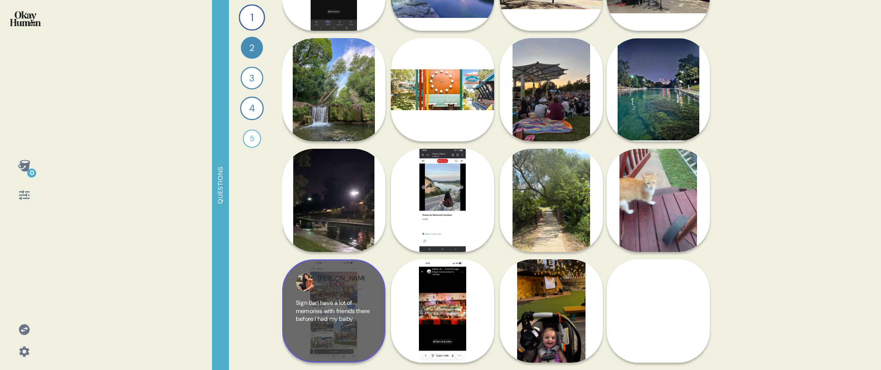
click at [309, 296] on div "Stephanie Austin, TX Sign Bar! have a lot of memories with friends there before…" at bounding box center [333, 310] width 103 height 103
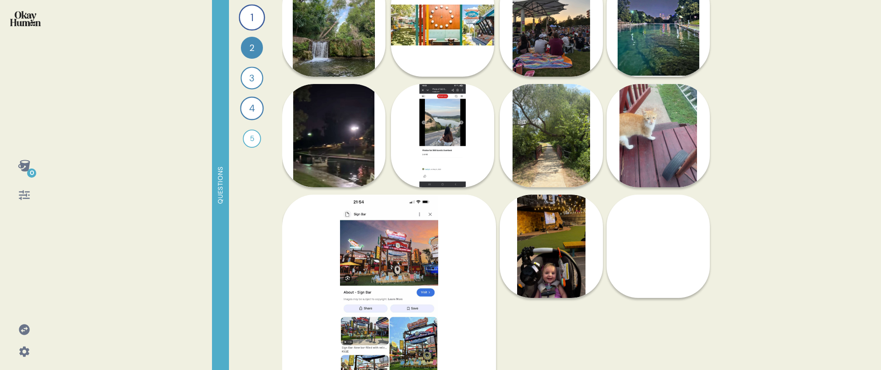
scroll to position [644, 0]
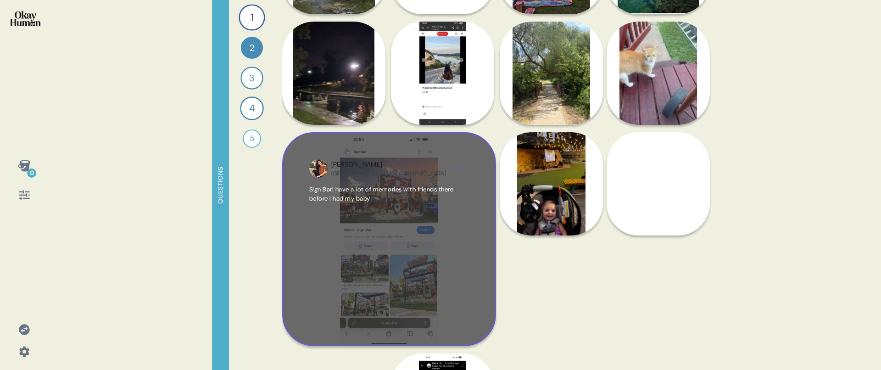
click at [385, 236] on div "Sign Bar! have a lot of memories with friends there before I had my baby" at bounding box center [389, 252] width 160 height 134
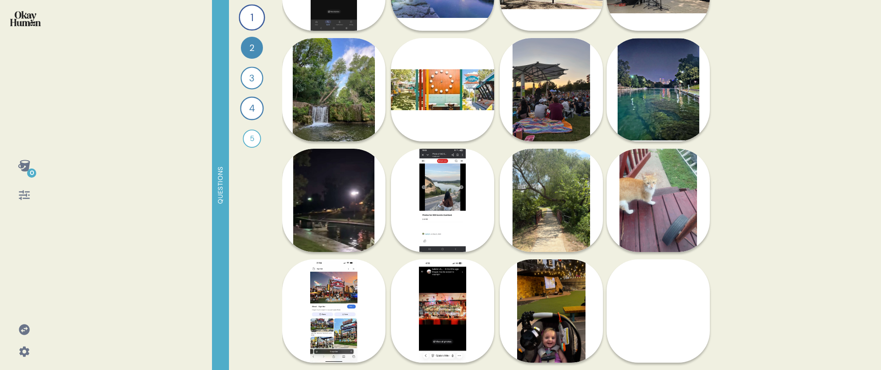
click at [448, 295] on div "James Austin, TX Layla’s little nugget, it is Christmas year round inside" at bounding box center [442, 310] width 103 height 103
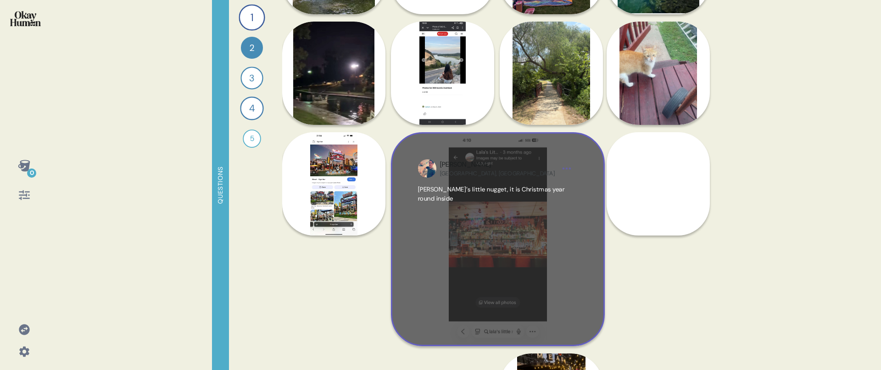
click at [448, 299] on div "[PERSON_NAME]’s little nugget, it is Christmas year round inside" at bounding box center [498, 252] width 160 height 134
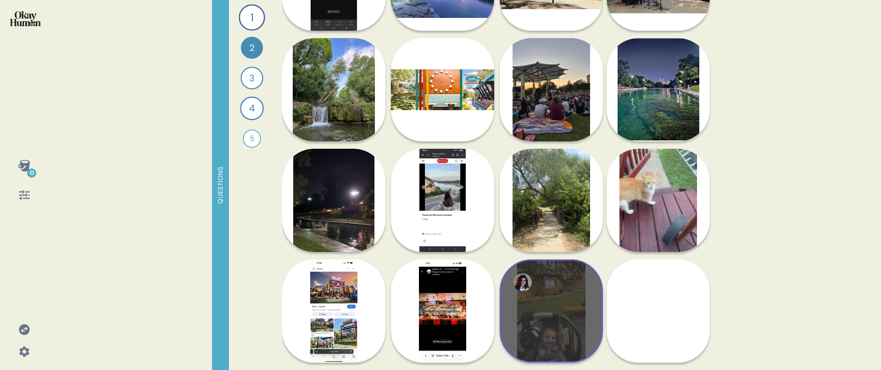
click at [531, 288] on div "Erica Austin, TX" at bounding box center [552, 282] width 76 height 18
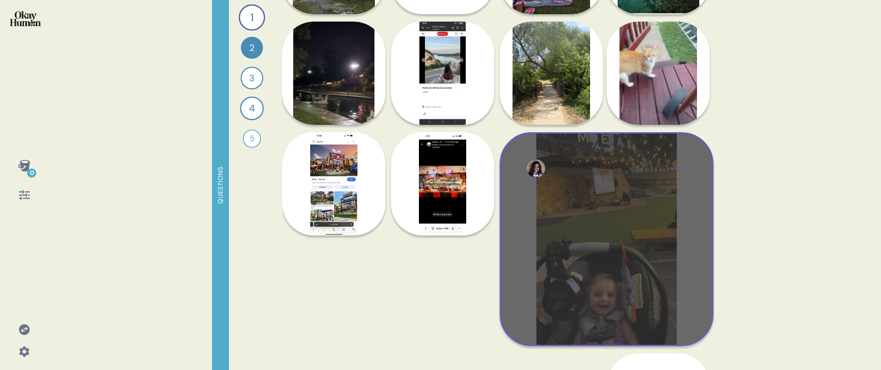
click at [550, 292] on div at bounding box center [607, 252] width 160 height 134
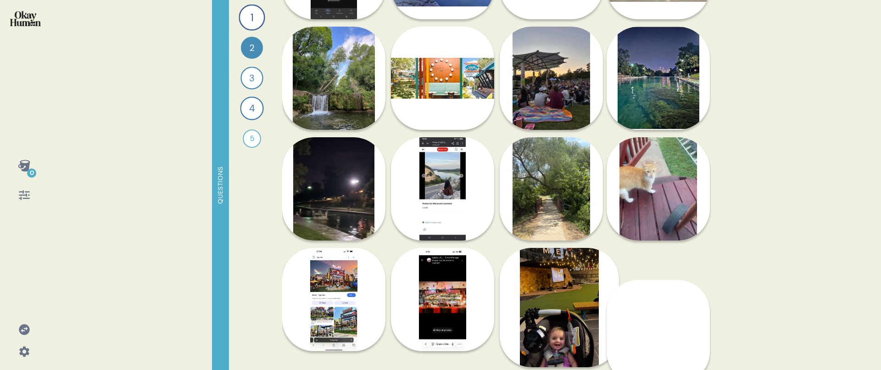
scroll to position [517, 0]
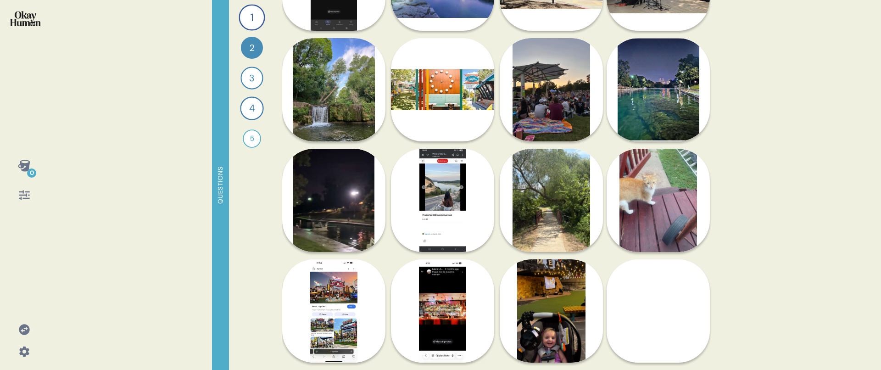
click at [760, 320] on div "0 Questions 1 What are the hidden gems that make Austin feel like your Austin, …" at bounding box center [440, 185] width 881 height 370
click at [246, 77] on div "3" at bounding box center [252, 78] width 22 height 22
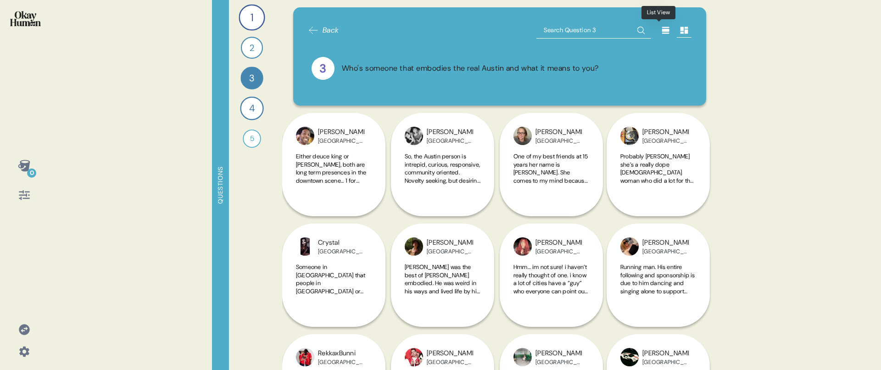
click at [661, 32] on icon at bounding box center [665, 30] width 9 height 9
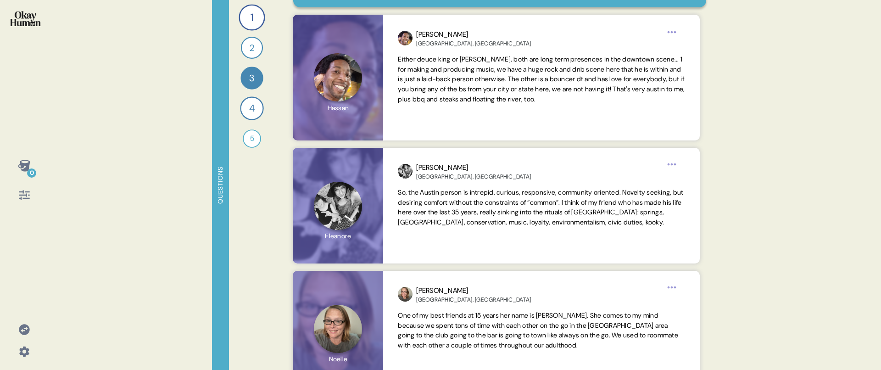
scroll to position [98, 0]
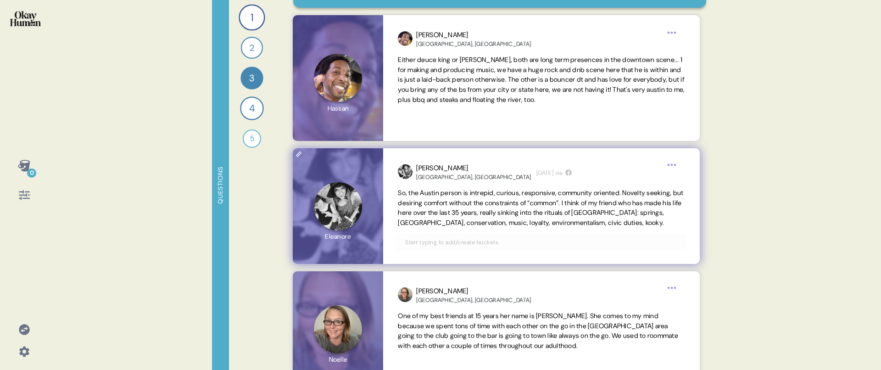
click at [470, 212] on span "So, the Austin person is intrepid, curious, responsive, community oriented. Nov…" at bounding box center [540, 208] width 285 height 38
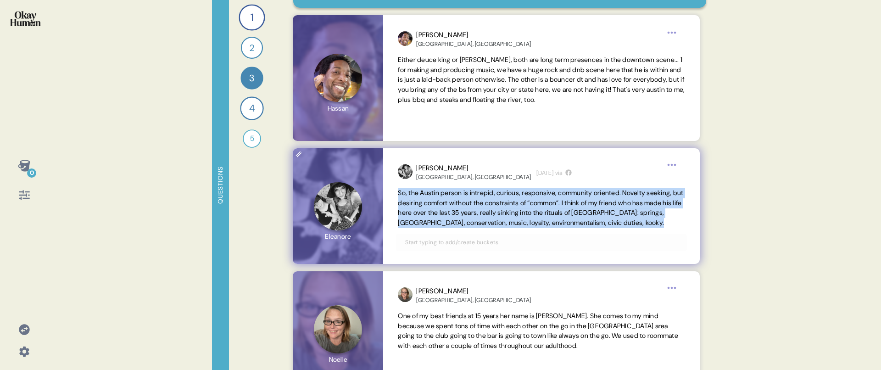
click at [470, 212] on span "So, the Austin person is intrepid, curious, responsive, community oriented. Nov…" at bounding box center [540, 208] width 285 height 38
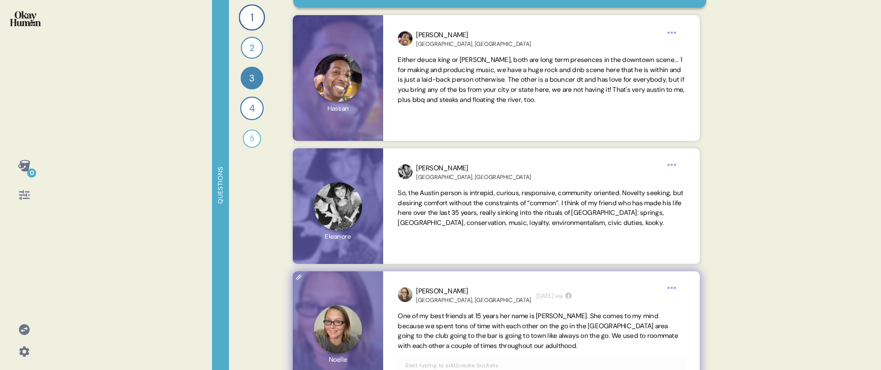
click at [515, 272] on div "Noelle Austin, TX 2 days ago via One of my best friends at 15 years her name is…" at bounding box center [541, 329] width 316 height 116
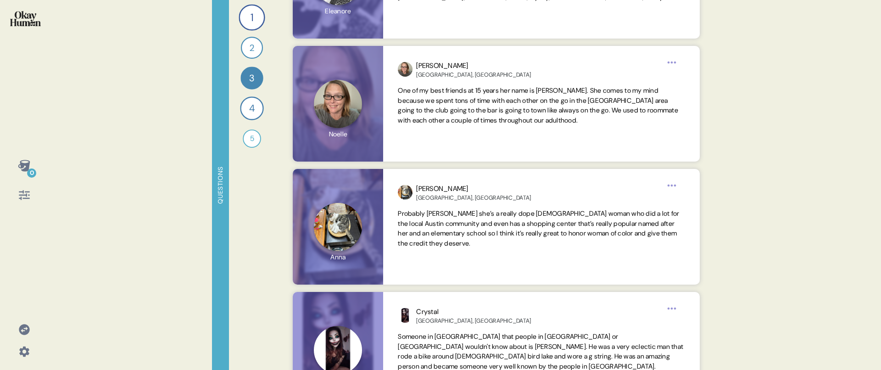
scroll to position [0, 0]
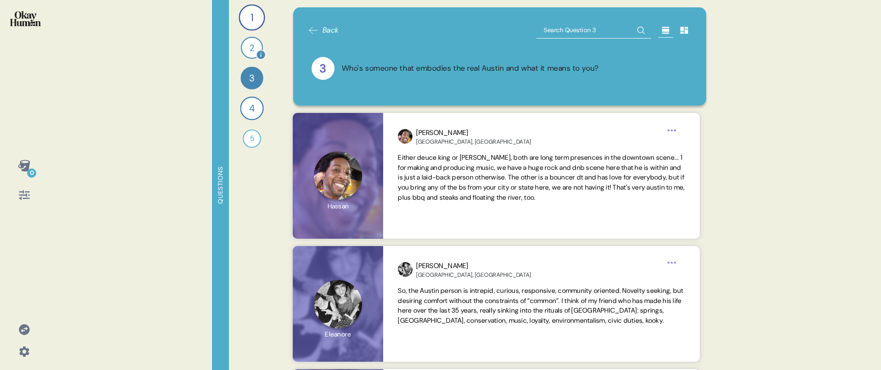
click at [246, 48] on div "2" at bounding box center [252, 48] width 22 height 22
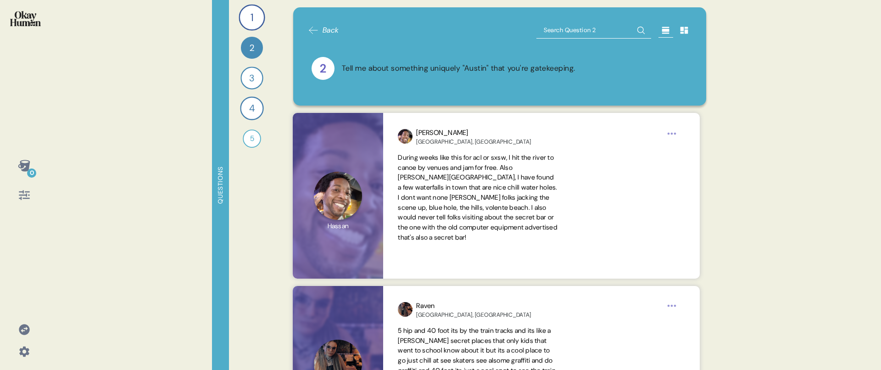
click at [680, 32] on icon at bounding box center [684, 30] width 9 height 9
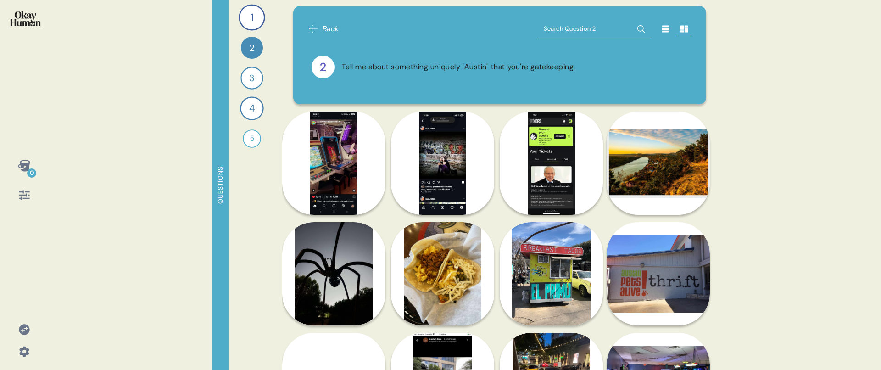
scroll to position [2, 0]
click at [656, 35] on div at bounding box center [614, 28] width 155 height 17
click at [659, 34] on div at bounding box center [666, 28] width 15 height 15
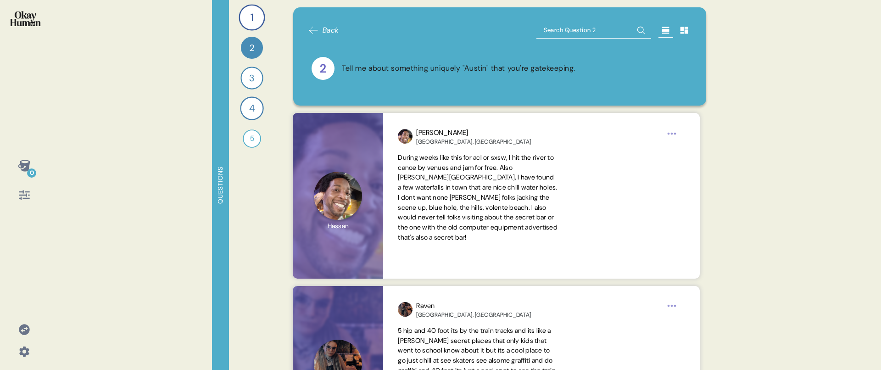
click at [680, 34] on icon at bounding box center [684, 30] width 9 height 9
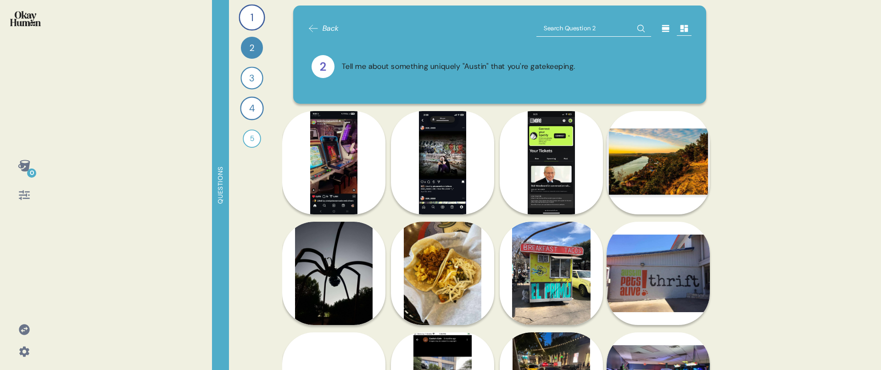
scroll to position [0, 0]
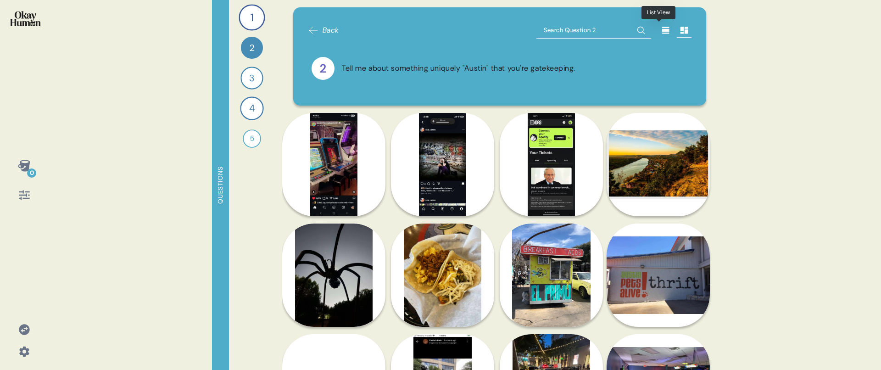
click at [664, 29] on icon at bounding box center [665, 30] width 9 height 9
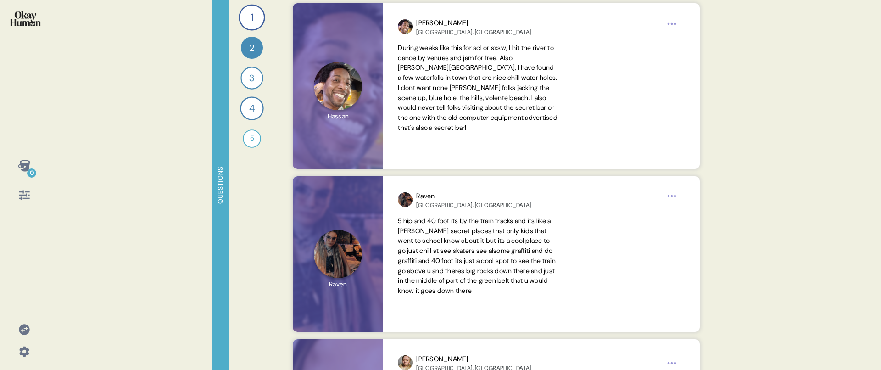
scroll to position [109, 0]
click at [241, 106] on div "4" at bounding box center [251, 107] width 23 height 23
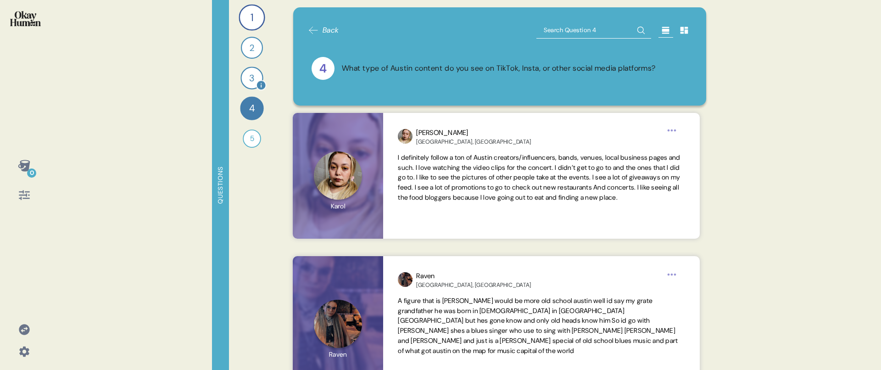
click at [247, 80] on div "3" at bounding box center [252, 78] width 22 height 22
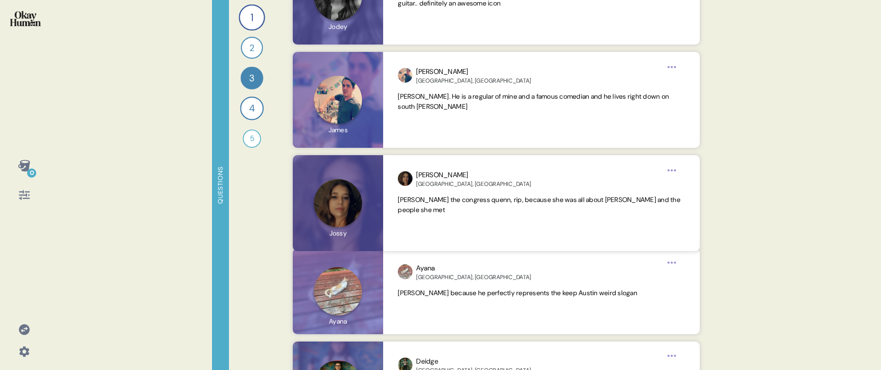
scroll to position [1542, 0]
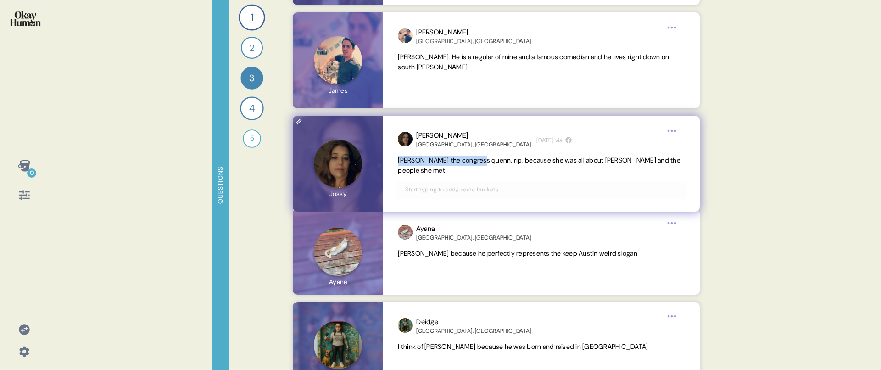
drag, startPoint x: 481, startPoint y: 160, endPoint x: 392, endPoint y: 159, distance: 90.0
click at [392, 159] on div "Jossy Austin, TX 2 days ago via Leslie the congress quenn, rip, because she was…" at bounding box center [541, 164] width 316 height 96
copy span "Leslie the congress quenn"
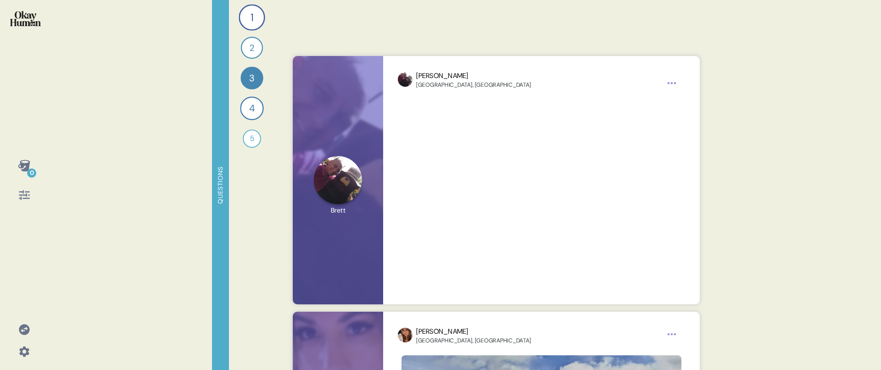
scroll to position [3150, 0]
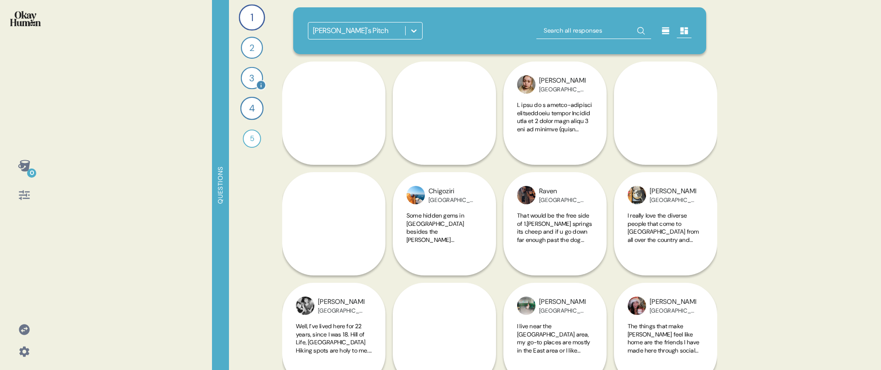
click at [254, 83] on div "3" at bounding box center [252, 78] width 22 height 22
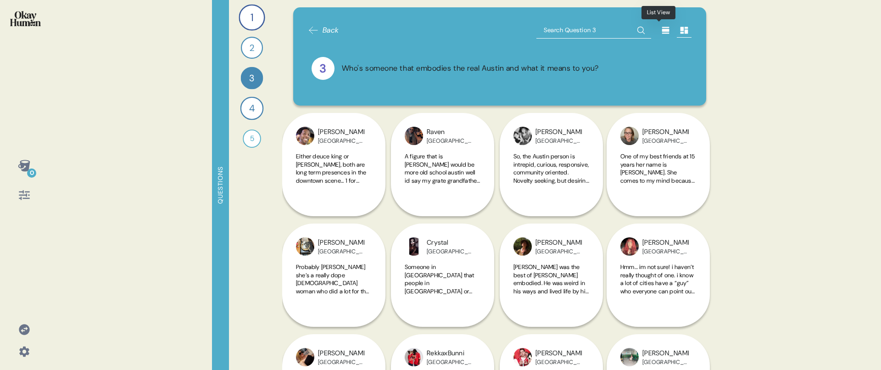
click at [662, 27] on icon at bounding box center [665, 30] width 9 height 9
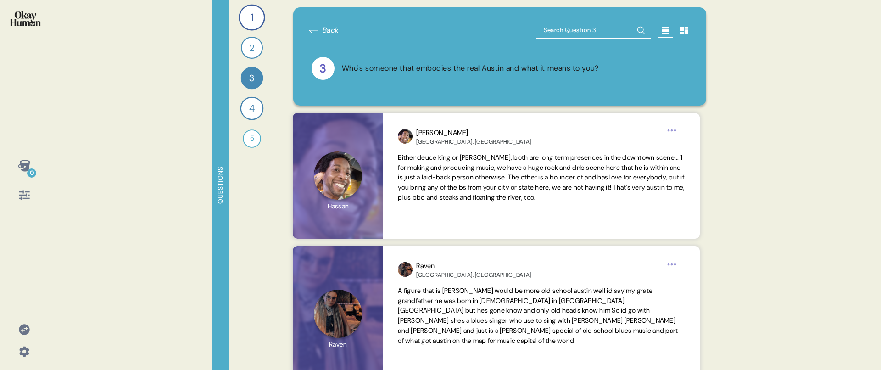
click at [617, 27] on input "text" at bounding box center [594, 30] width 115 height 17
type input "barton"
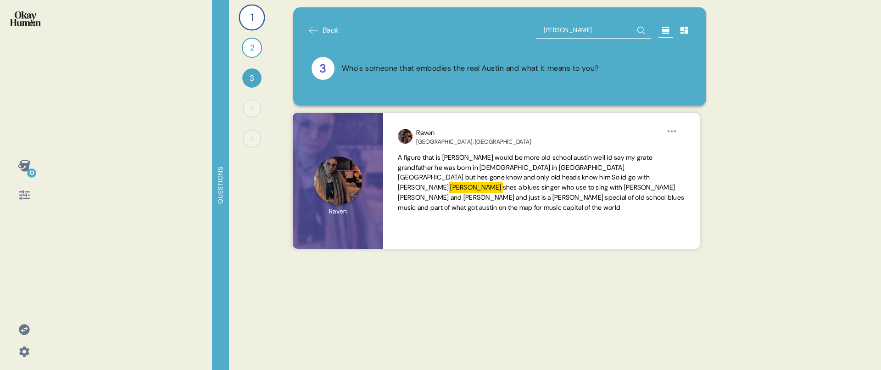
click at [617, 27] on input "barton" at bounding box center [594, 30] width 115 height 17
type input "redden"
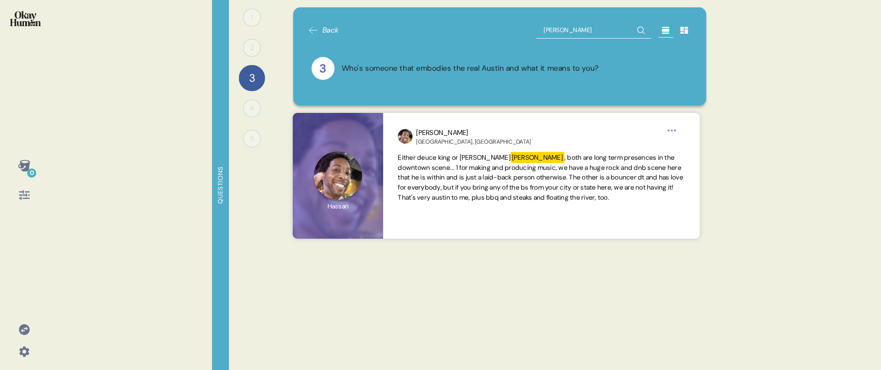
click at [613, 29] on input "redden" at bounding box center [594, 30] width 115 height 17
type input "deuce"
click at [613, 29] on input "deuce" at bounding box center [594, 30] width 115 height 17
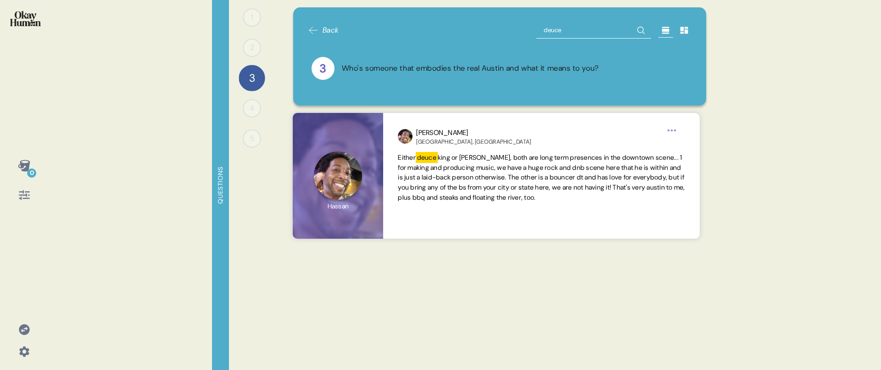
click at [613, 29] on input "deuce" at bounding box center [594, 30] width 115 height 17
type input "music"
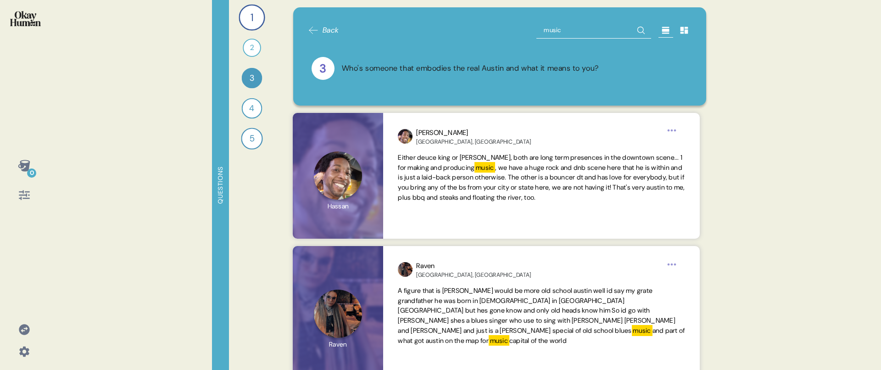
click at [554, 30] on input "music" at bounding box center [594, 30] width 115 height 17
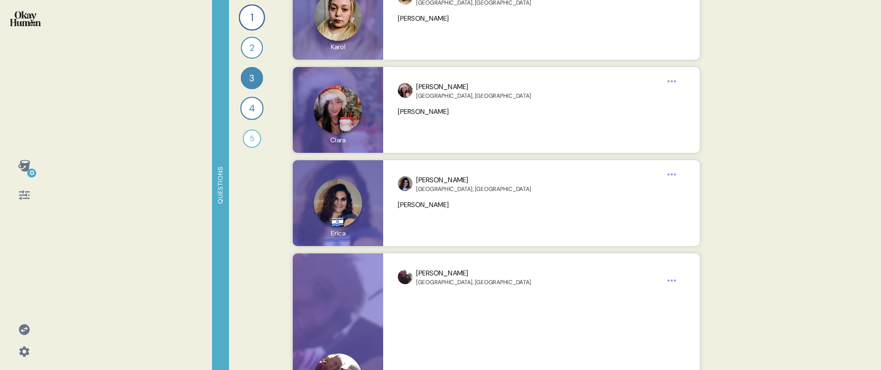
scroll to position [2718, 0]
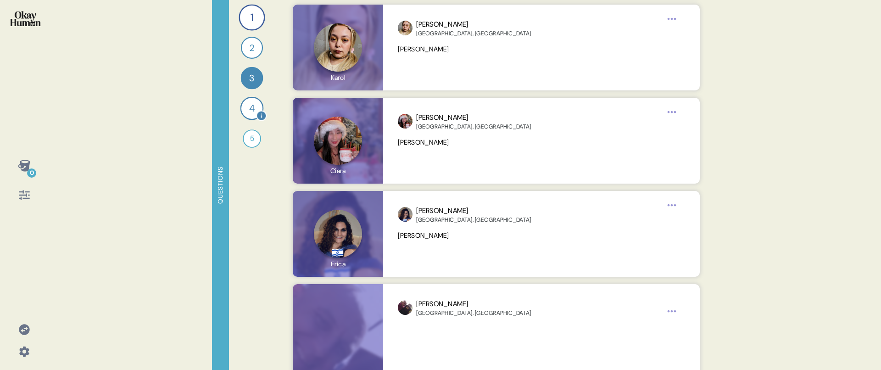
click at [247, 111] on div "4" at bounding box center [252, 108] width 23 height 23
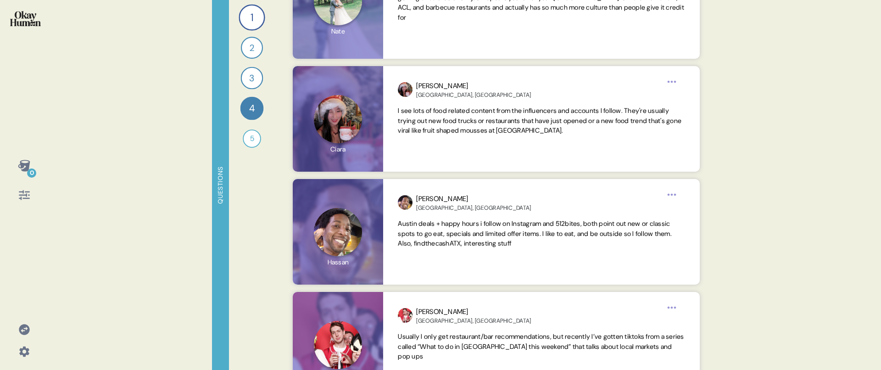
scroll to position [0, 0]
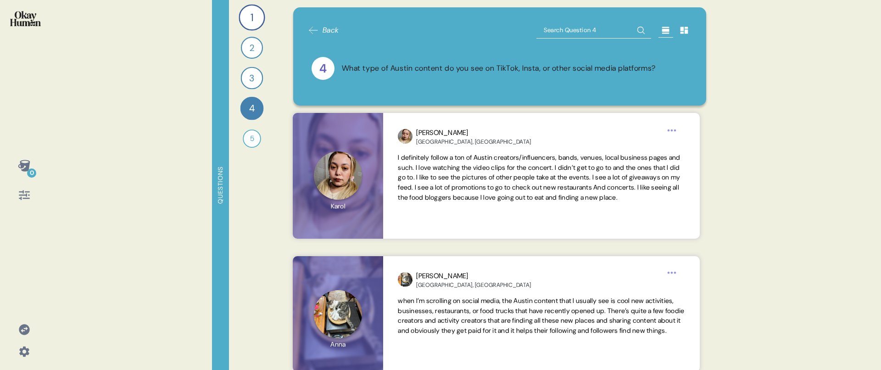
click at [538, 32] on input "text" at bounding box center [594, 30] width 115 height 17
type input "city limits"
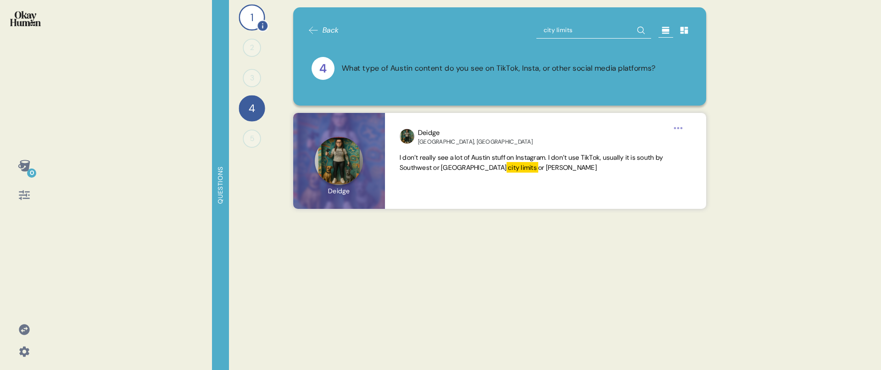
click at [258, 14] on div "1" at bounding box center [252, 17] width 26 height 26
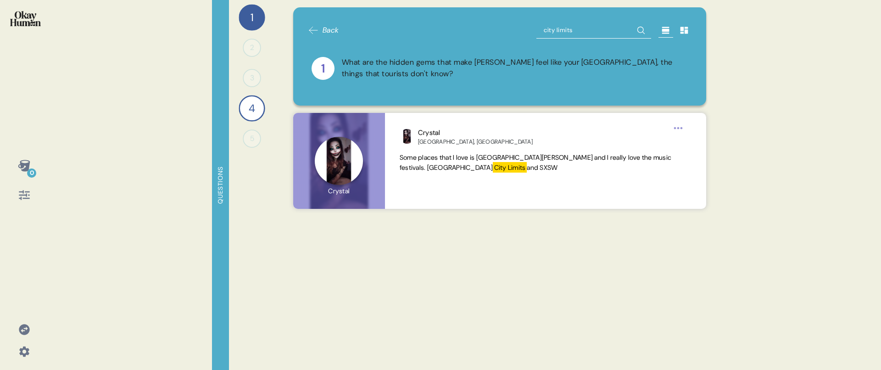
click at [559, 30] on input "city limits" at bounding box center [594, 30] width 115 height 17
type input "ACL"
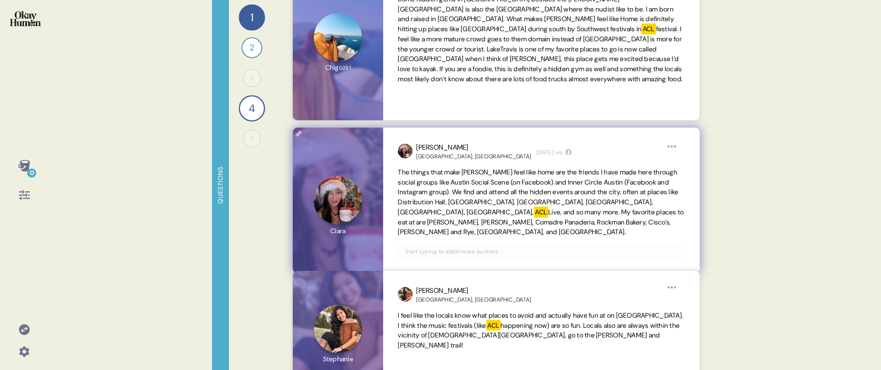
scroll to position [172, 0]
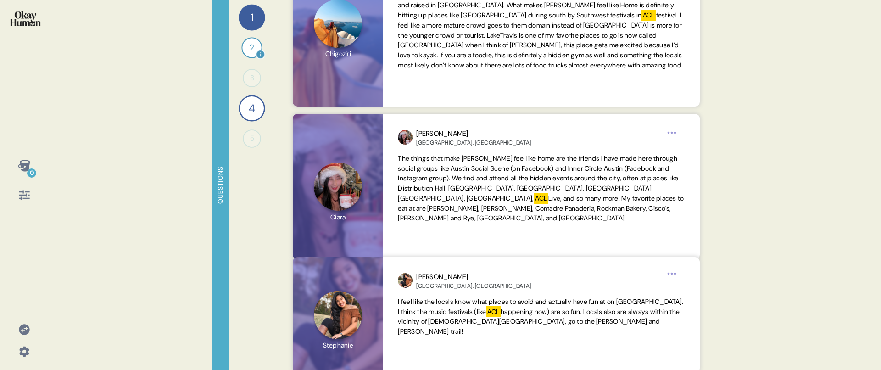
click at [249, 40] on div "2" at bounding box center [251, 47] width 21 height 21
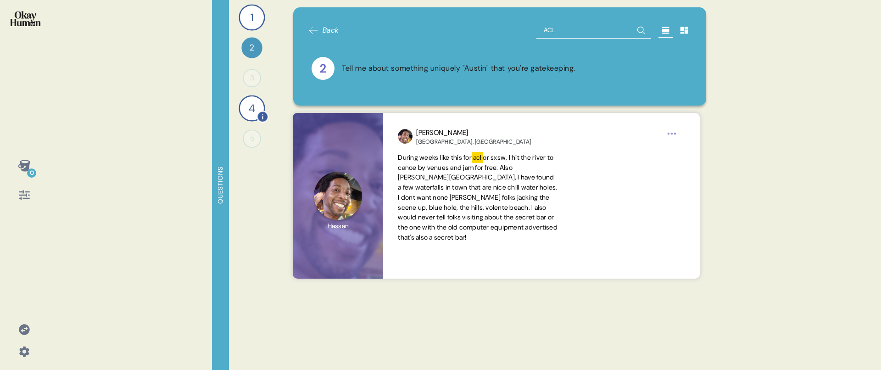
click at [248, 111] on div "4" at bounding box center [252, 108] width 26 height 26
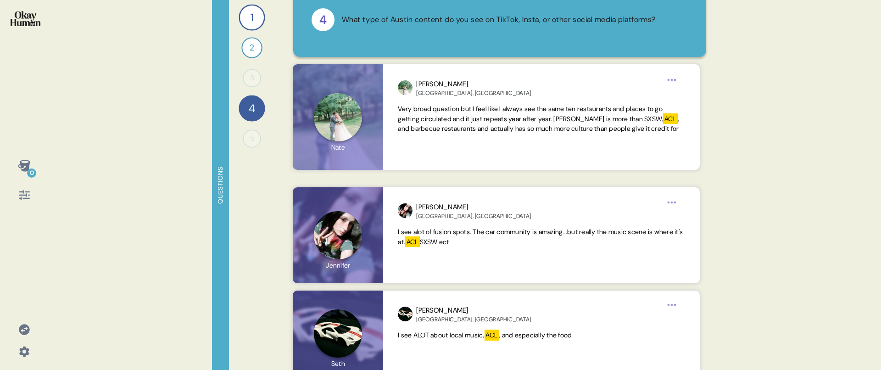
scroll to position [62, 0]
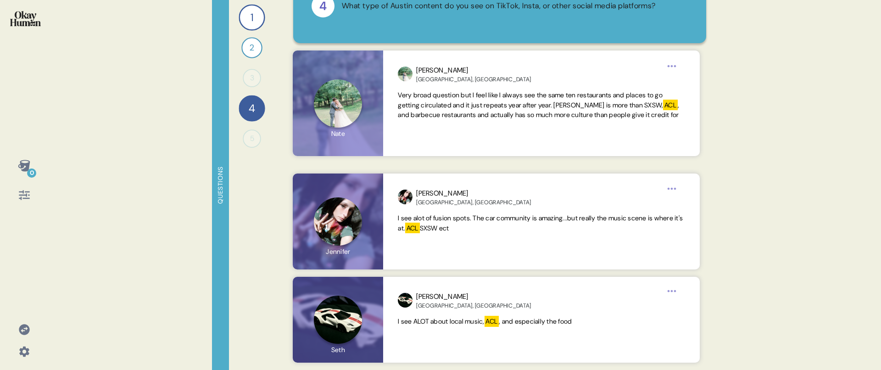
click at [34, 23] on img at bounding box center [25, 18] width 31 height 15
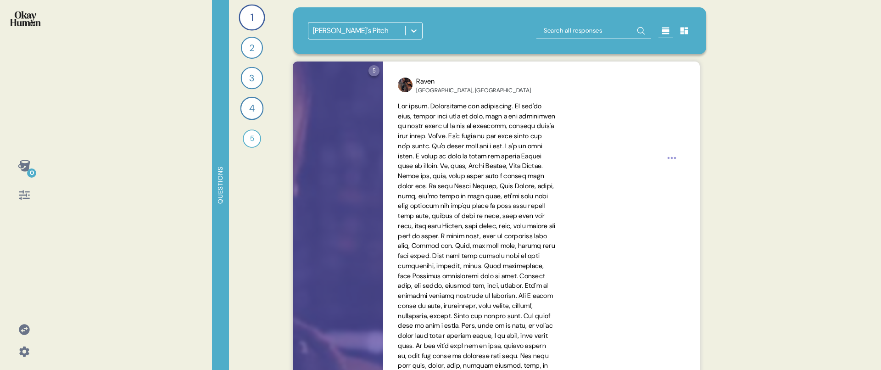
click at [571, 35] on input "text" at bounding box center [594, 30] width 115 height 17
type input "rogan"
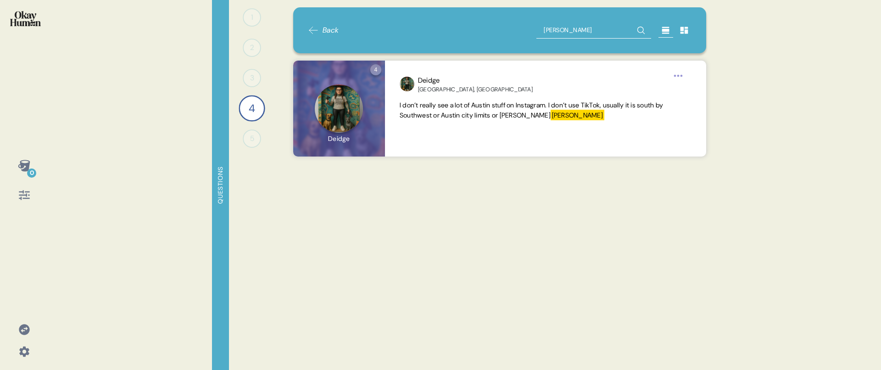
click at [564, 33] on input "rogan" at bounding box center [594, 30] width 115 height 17
type input "mothership"
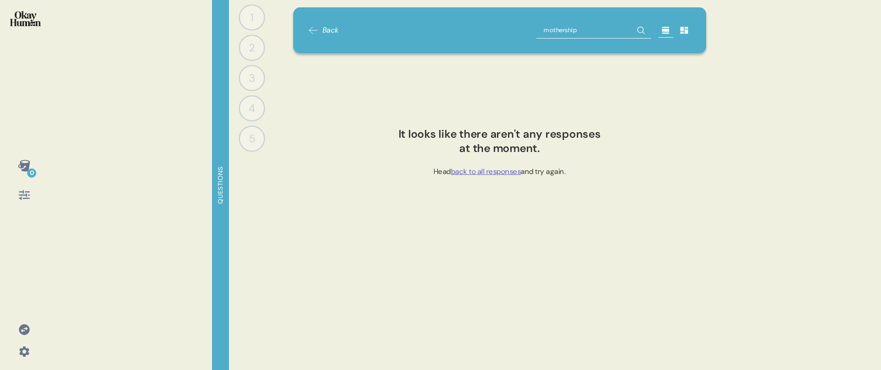
click at [601, 22] on input "mothership" at bounding box center [594, 30] width 115 height 17
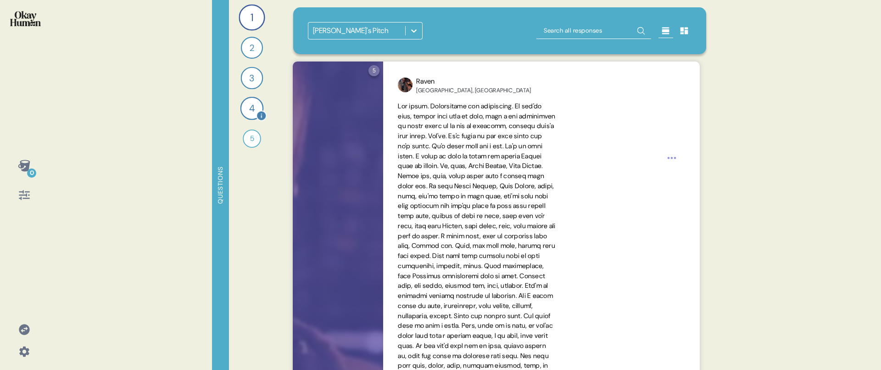
click at [241, 104] on div "4" at bounding box center [252, 108] width 23 height 23
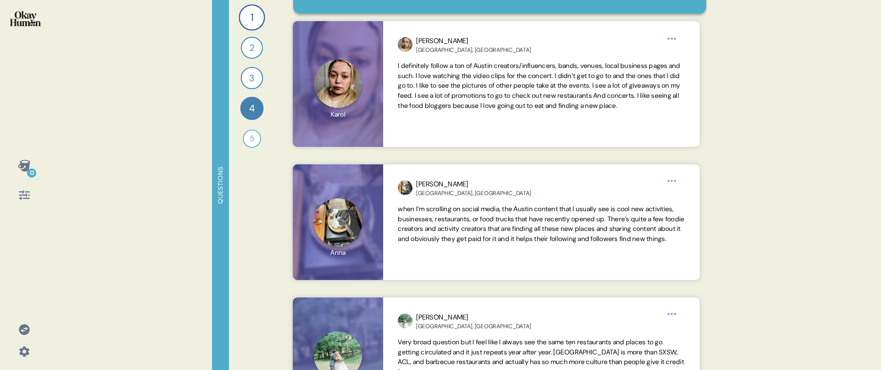
scroll to position [0, 0]
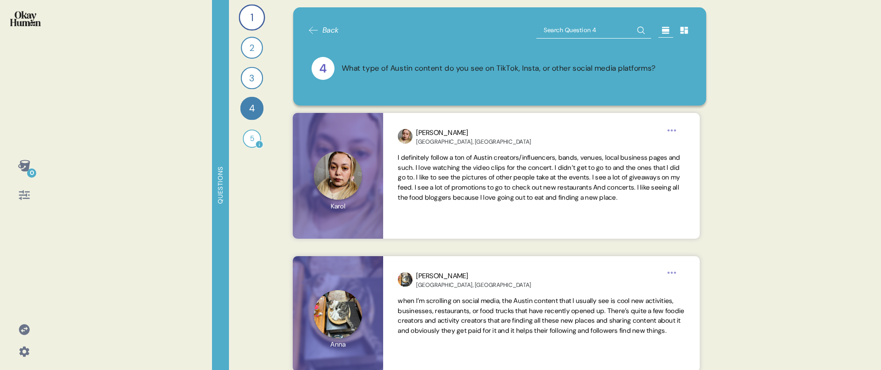
click at [260, 138] on div "5" at bounding box center [252, 138] width 18 height 18
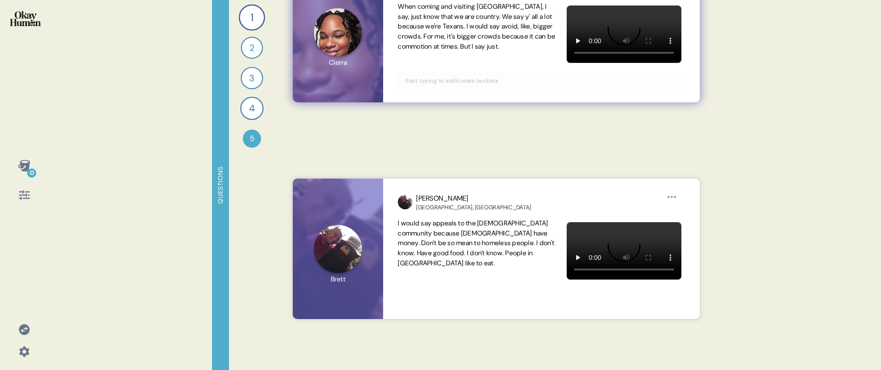
scroll to position [4425, 0]
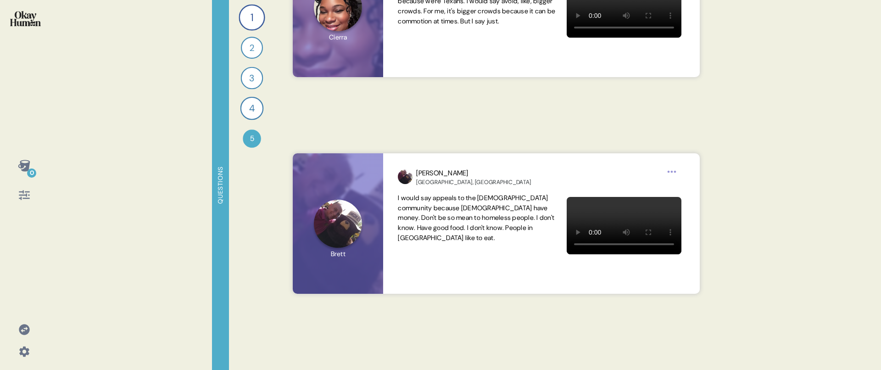
click at [44, 13] on div "0" at bounding box center [24, 185] width 48 height 370
click at [18, 12] on img at bounding box center [25, 18] width 31 height 15
